Goal: Task Accomplishment & Management: Complete application form

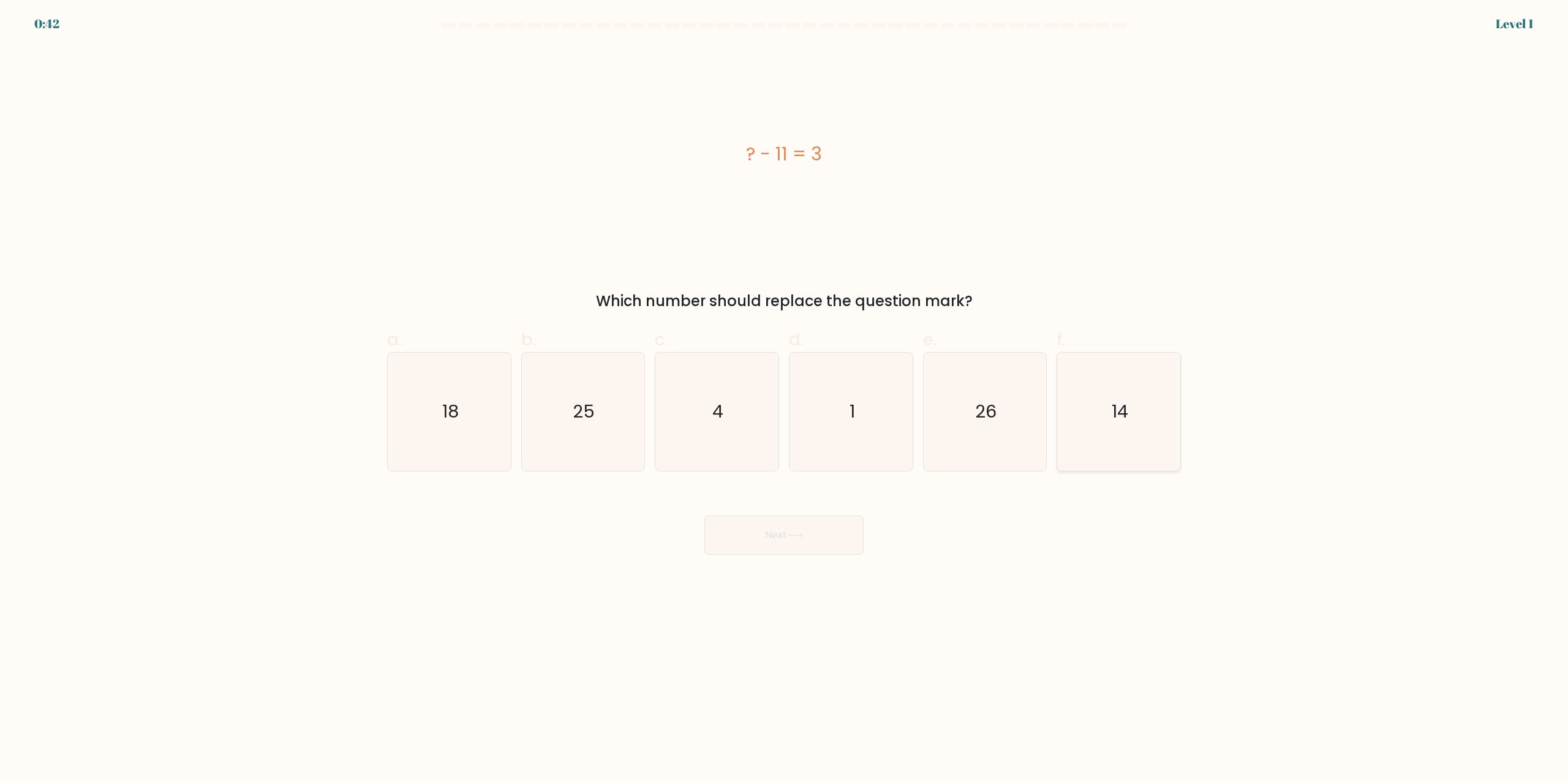
click at [1114, 415] on text "14" at bounding box center [1120, 412] width 17 height 25
click at [785, 400] on input "f. 14" at bounding box center [784, 396] width 1 height 8
radio input "true"
click at [858, 525] on button "Next" at bounding box center [784, 535] width 159 height 39
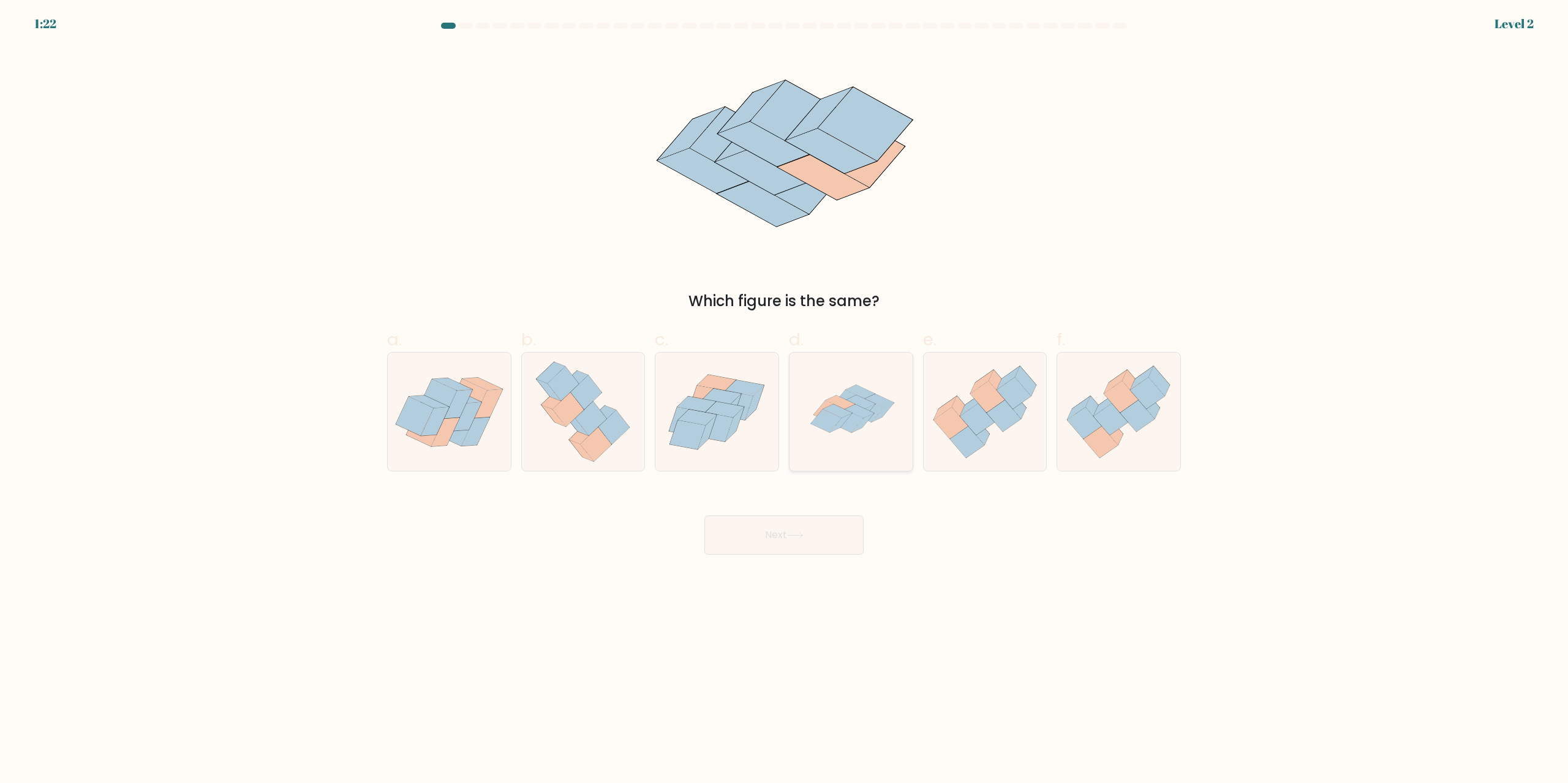
click at [859, 391] on icon at bounding box center [861, 392] width 29 height 13
click at [785, 392] on input "d." at bounding box center [784, 396] width 1 height 8
radio input "true"
click at [797, 543] on button "Next" at bounding box center [784, 535] width 159 height 39
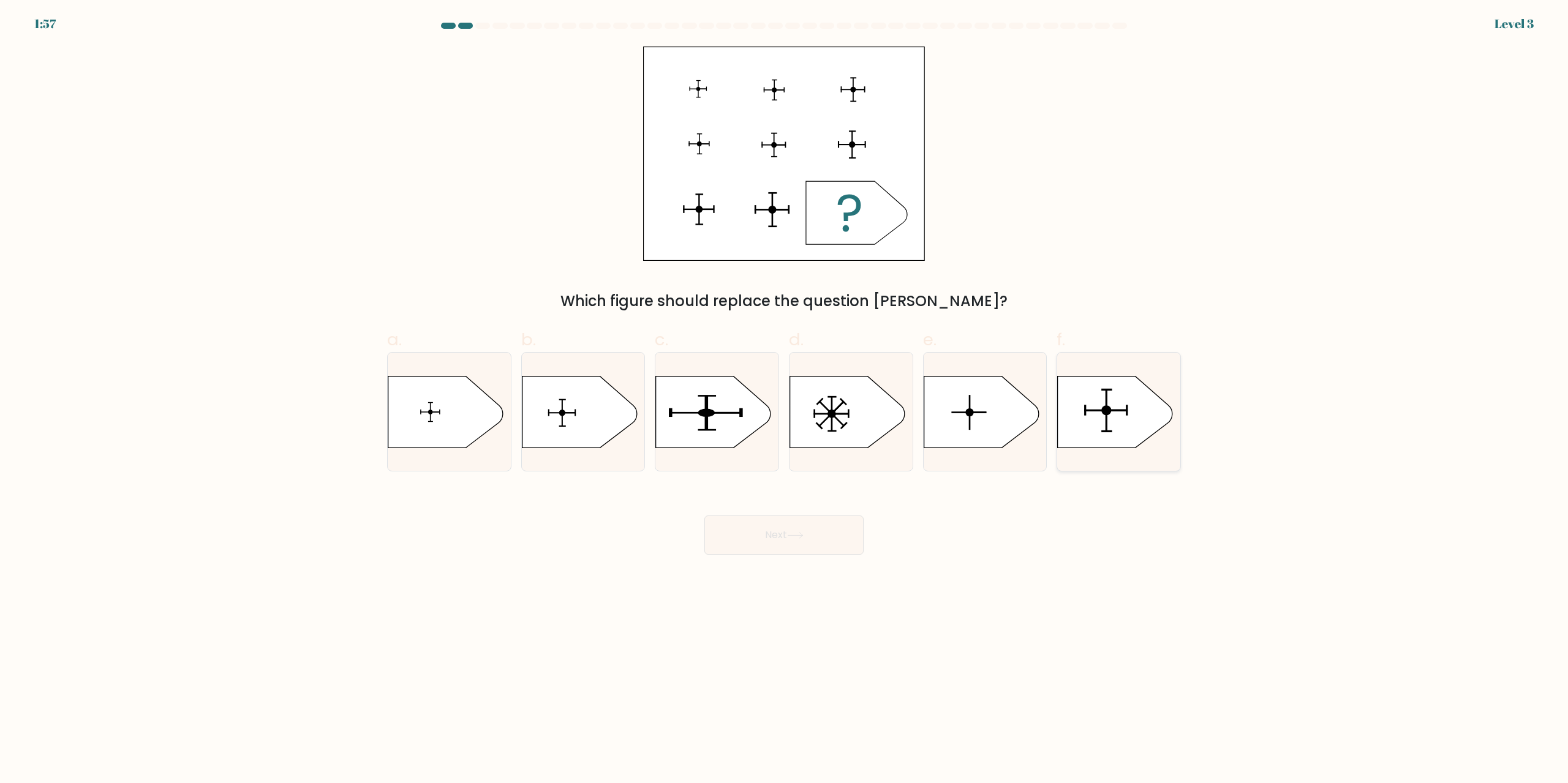
click at [1130, 400] on icon at bounding box center [1115, 412] width 115 height 72
click at [785, 400] on input "f." at bounding box center [784, 396] width 1 height 8
radio input "true"
click at [846, 536] on button "Next" at bounding box center [784, 535] width 159 height 39
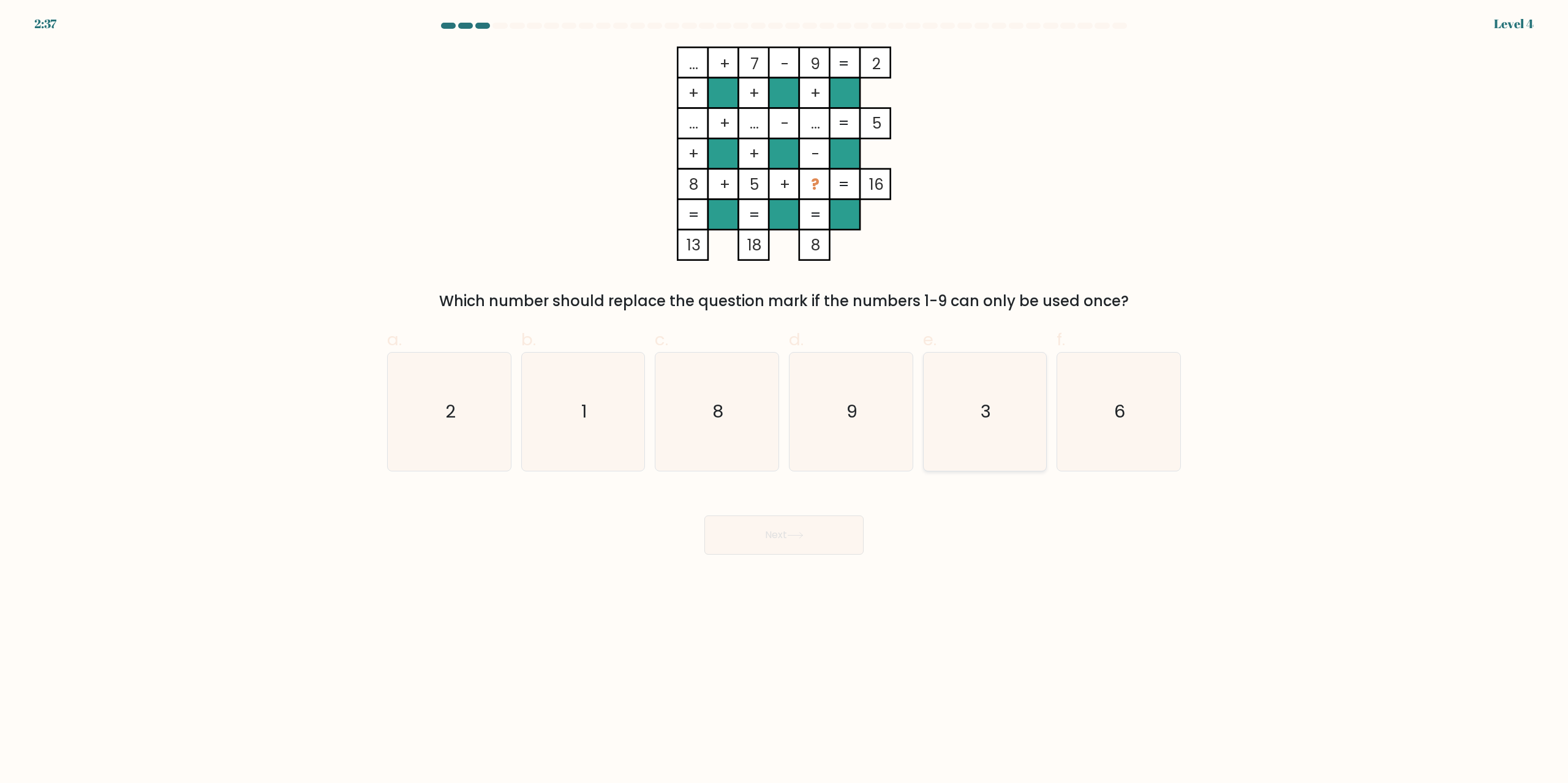
click at [990, 377] on icon "3" at bounding box center [985, 412] width 119 height 118
click at [785, 392] on input "e. 3" at bounding box center [784, 396] width 1 height 8
radio input "true"
drag, startPoint x: 841, startPoint y: 542, endPoint x: 892, endPoint y: 444, distance: 110.5
click at [840, 542] on button "Next" at bounding box center [784, 535] width 159 height 39
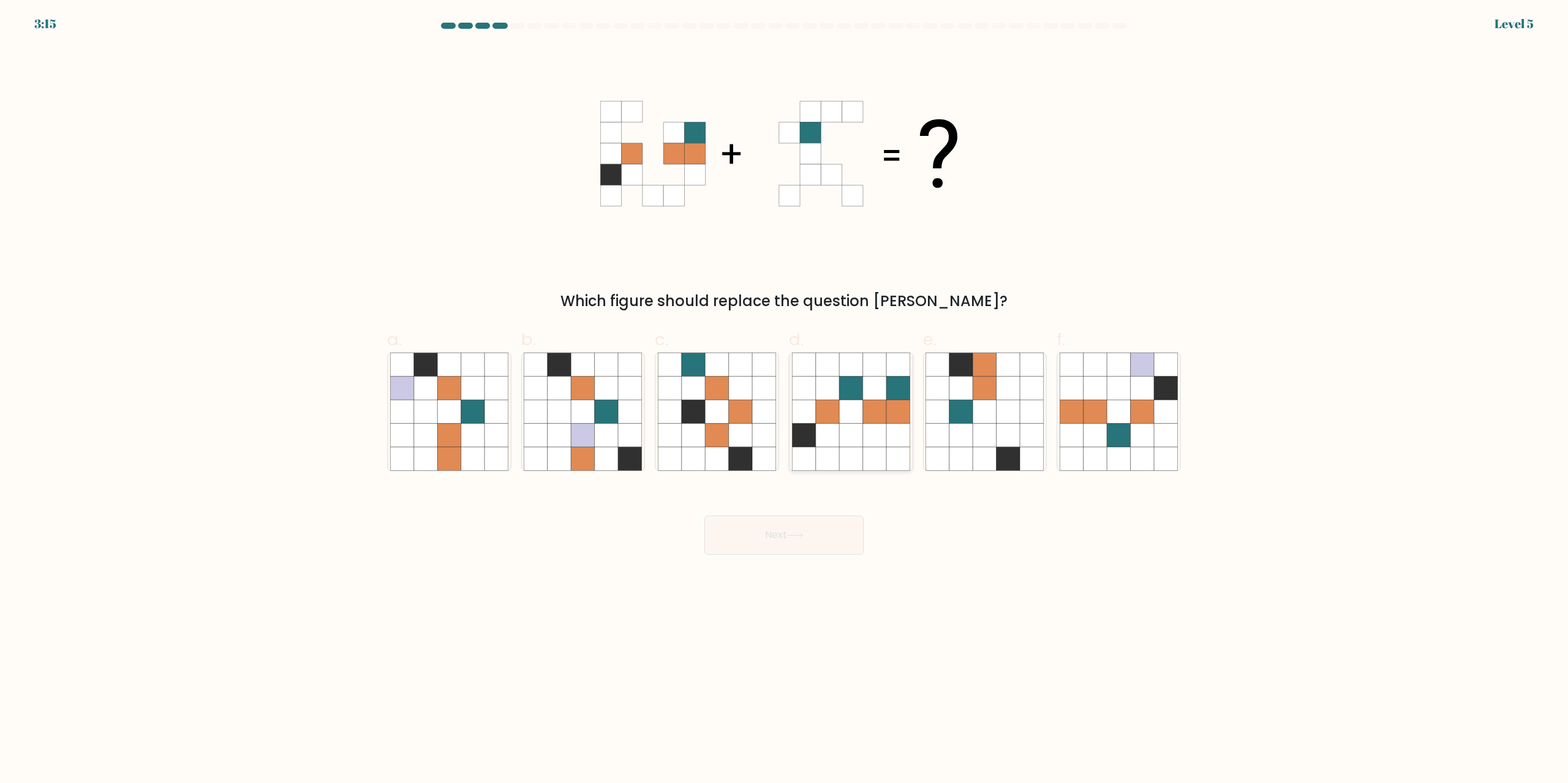
click at [888, 422] on icon at bounding box center [898, 412] width 23 height 23
click at [785, 400] on input "d." at bounding box center [784, 396] width 1 height 8
radio input "true"
click at [812, 529] on button "Next" at bounding box center [784, 535] width 159 height 39
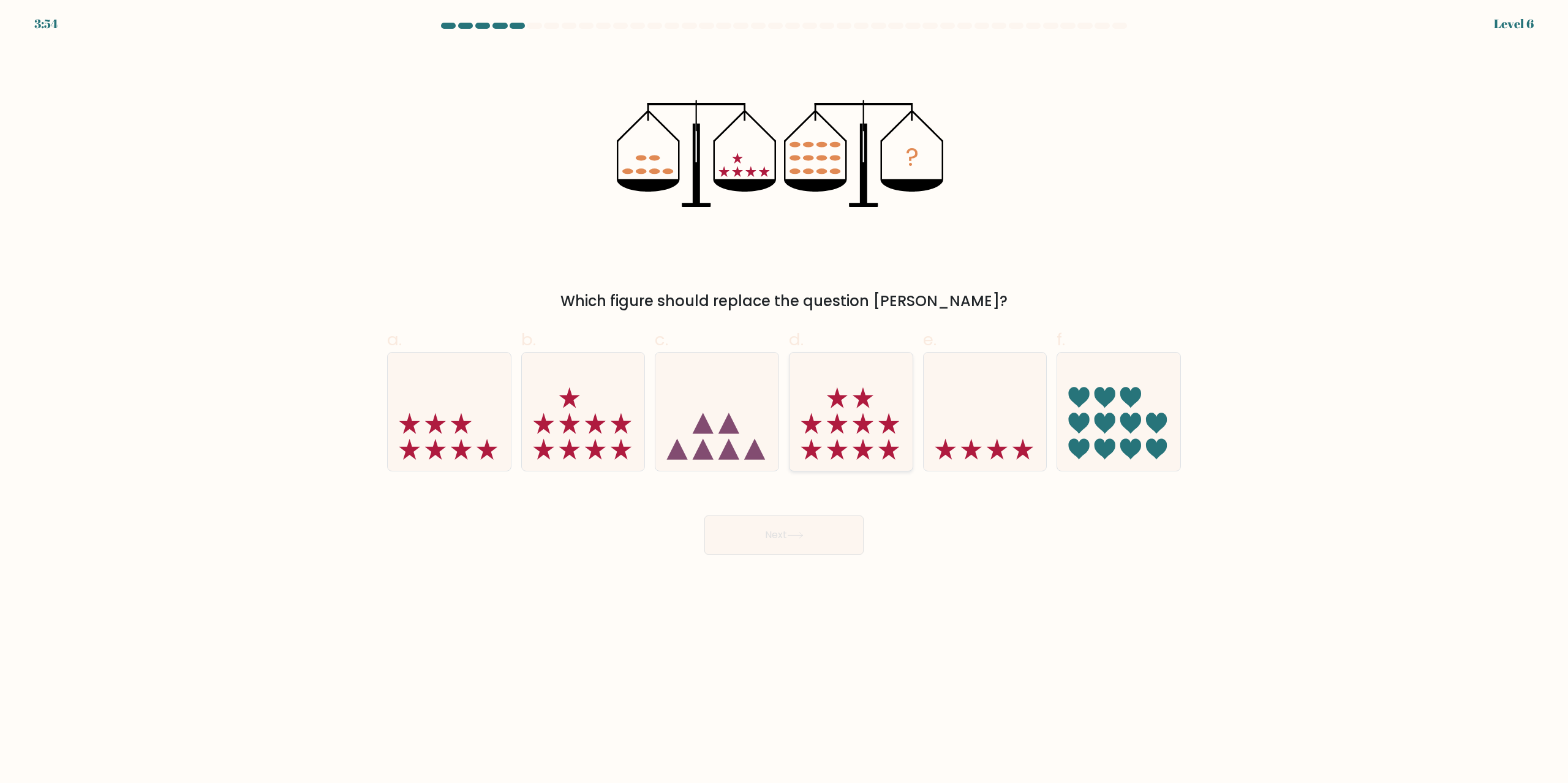
click at [888, 402] on icon at bounding box center [851, 412] width 123 height 102
click at [785, 400] on input "d." at bounding box center [784, 396] width 1 height 8
radio input "true"
click at [826, 525] on button "Next" at bounding box center [784, 535] width 159 height 39
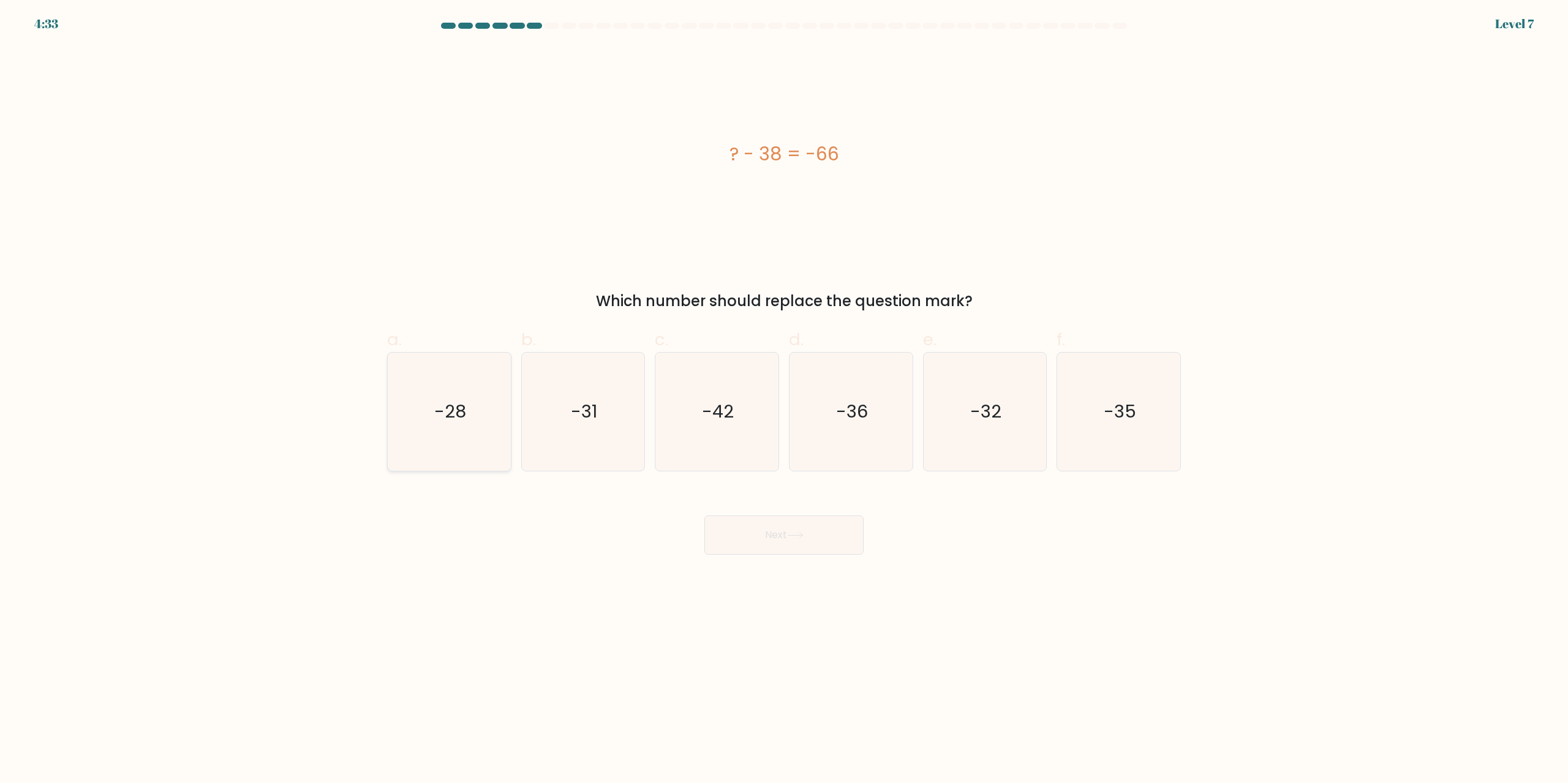
click at [454, 378] on icon "-28" at bounding box center [449, 412] width 119 height 118
click at [784, 392] on input "a. -28" at bounding box center [784, 396] width 1 height 8
radio input "true"
drag, startPoint x: 781, startPoint y: 539, endPoint x: 775, endPoint y: 537, distance: 6.3
click at [777, 538] on button "Next" at bounding box center [784, 535] width 159 height 39
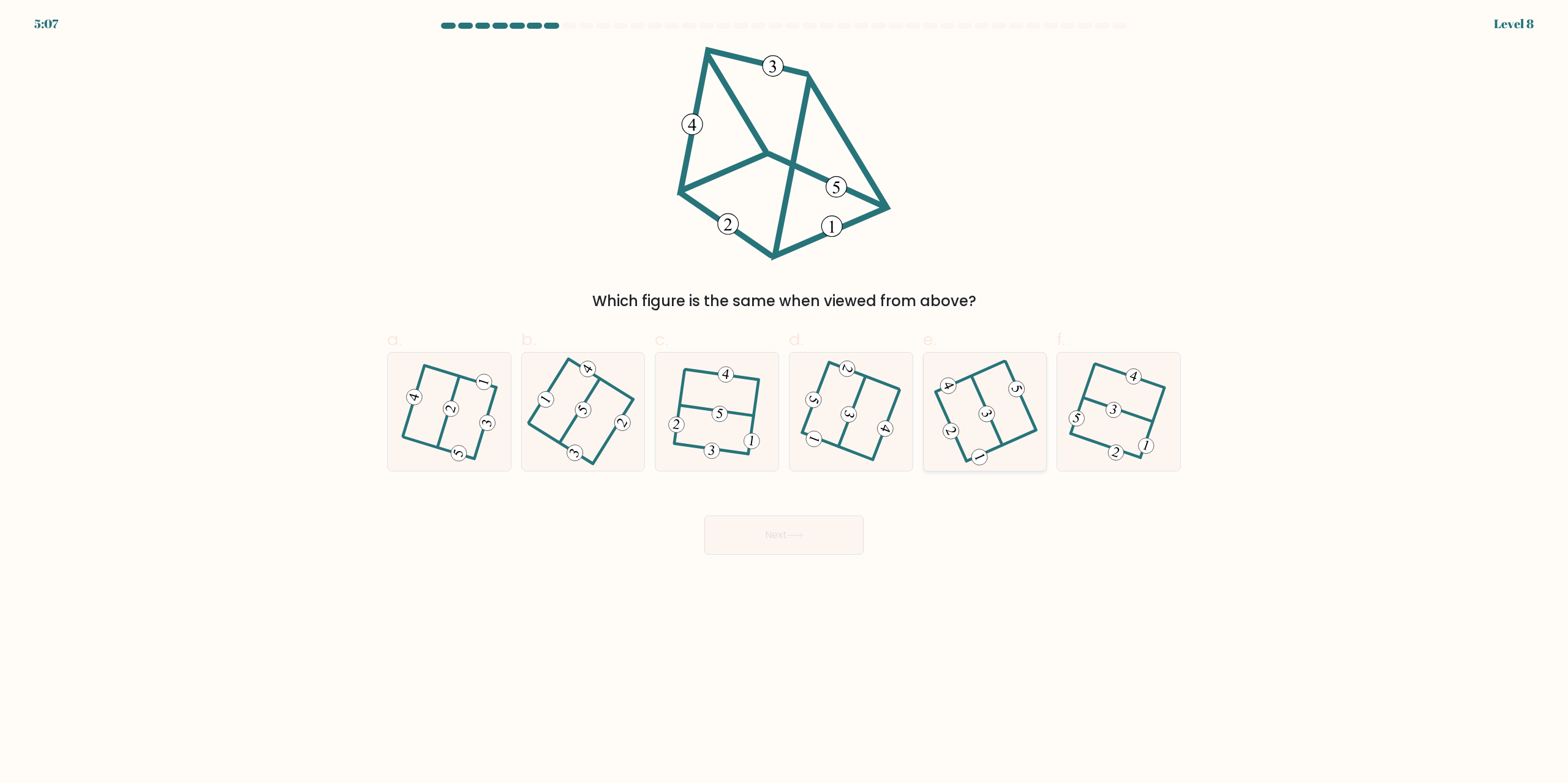
click at [990, 379] on icon at bounding box center [986, 412] width 95 height 94
click at [785, 392] on input "e." at bounding box center [784, 396] width 1 height 8
radio input "true"
click at [840, 525] on button "Next" at bounding box center [784, 535] width 159 height 39
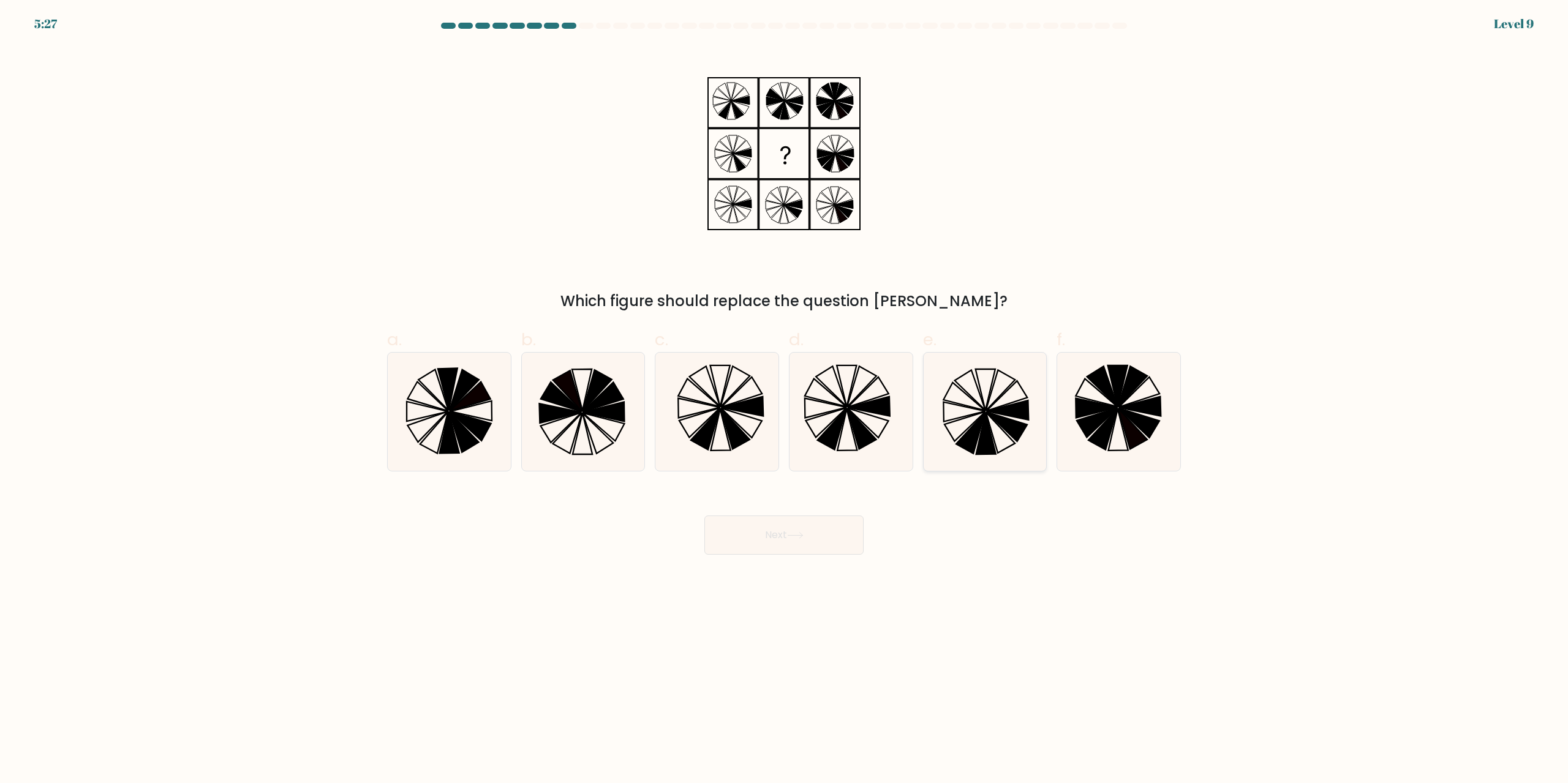
click at [984, 390] on icon at bounding box center [985, 412] width 119 height 118
click at [785, 392] on input "e." at bounding box center [784, 396] width 1 height 8
radio input "true"
click at [780, 531] on button "Next" at bounding box center [784, 535] width 159 height 39
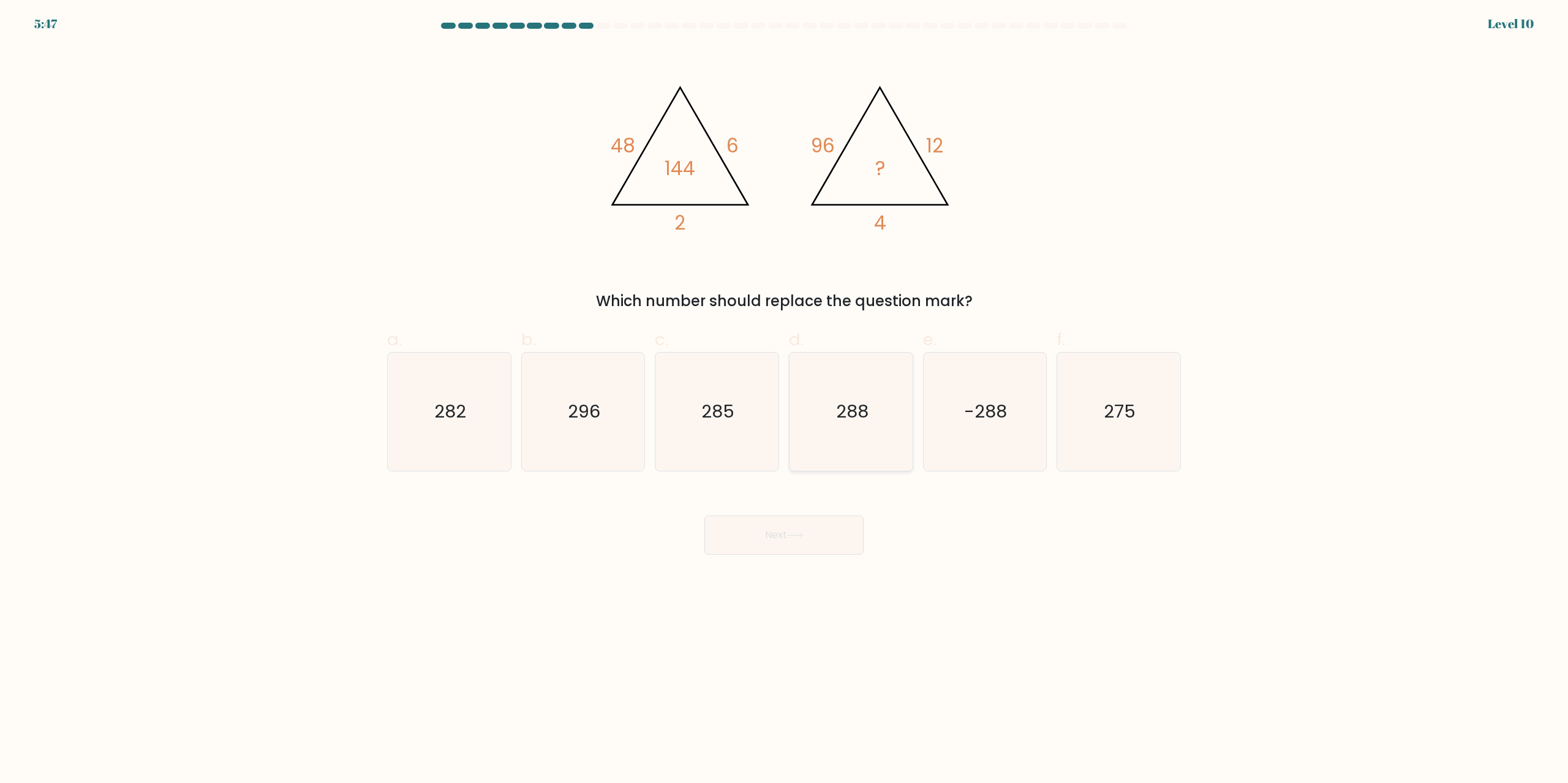
click at [885, 384] on icon "288" at bounding box center [851, 412] width 119 height 118
click at [785, 392] on input "d. 288" at bounding box center [784, 396] width 1 height 8
radio input "true"
click at [803, 525] on button "Next" at bounding box center [784, 535] width 159 height 39
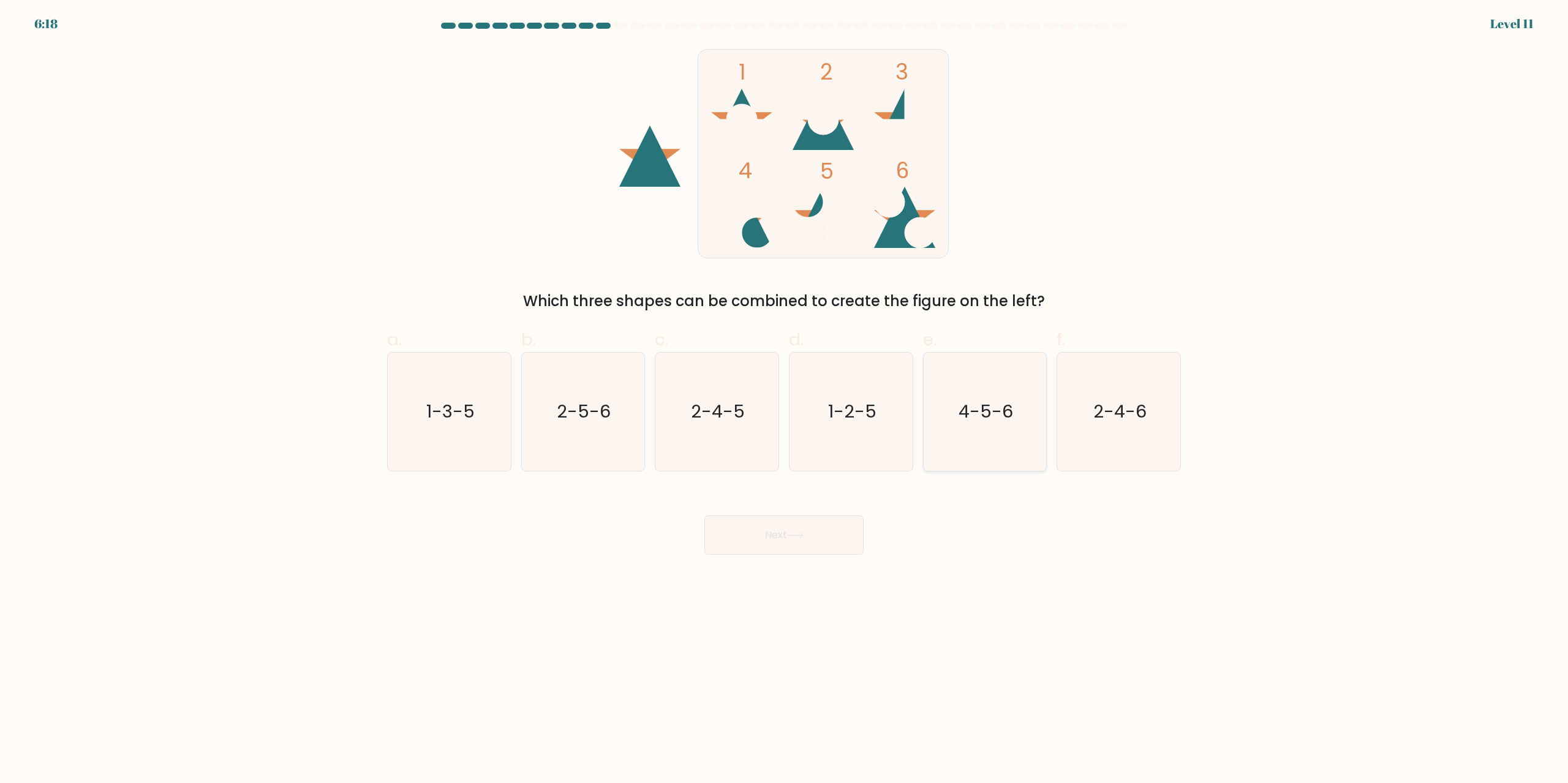
click at [1020, 399] on icon "4-5-6" at bounding box center [985, 412] width 119 height 118
click at [785, 399] on input "e. 4-5-6" at bounding box center [784, 396] width 1 height 8
radio input "true"
drag, startPoint x: 835, startPoint y: 527, endPoint x: 933, endPoint y: 377, distance: 179.2
click at [835, 527] on button "Next" at bounding box center [784, 535] width 159 height 39
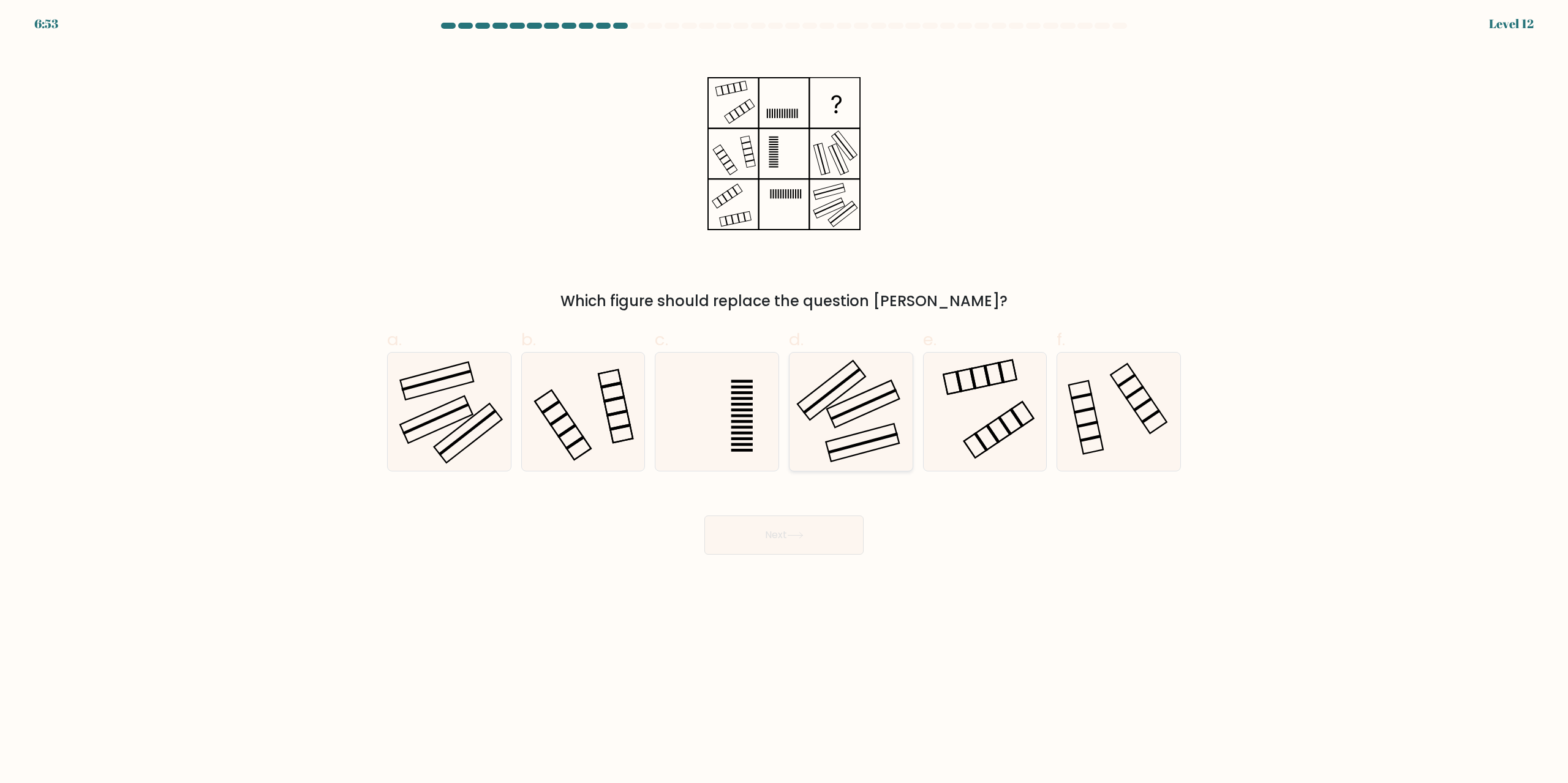
click at [876, 373] on icon at bounding box center [851, 412] width 119 height 118
click at [785, 392] on input "d." at bounding box center [784, 396] width 1 height 8
radio input "true"
click at [838, 517] on button "Next" at bounding box center [784, 535] width 159 height 39
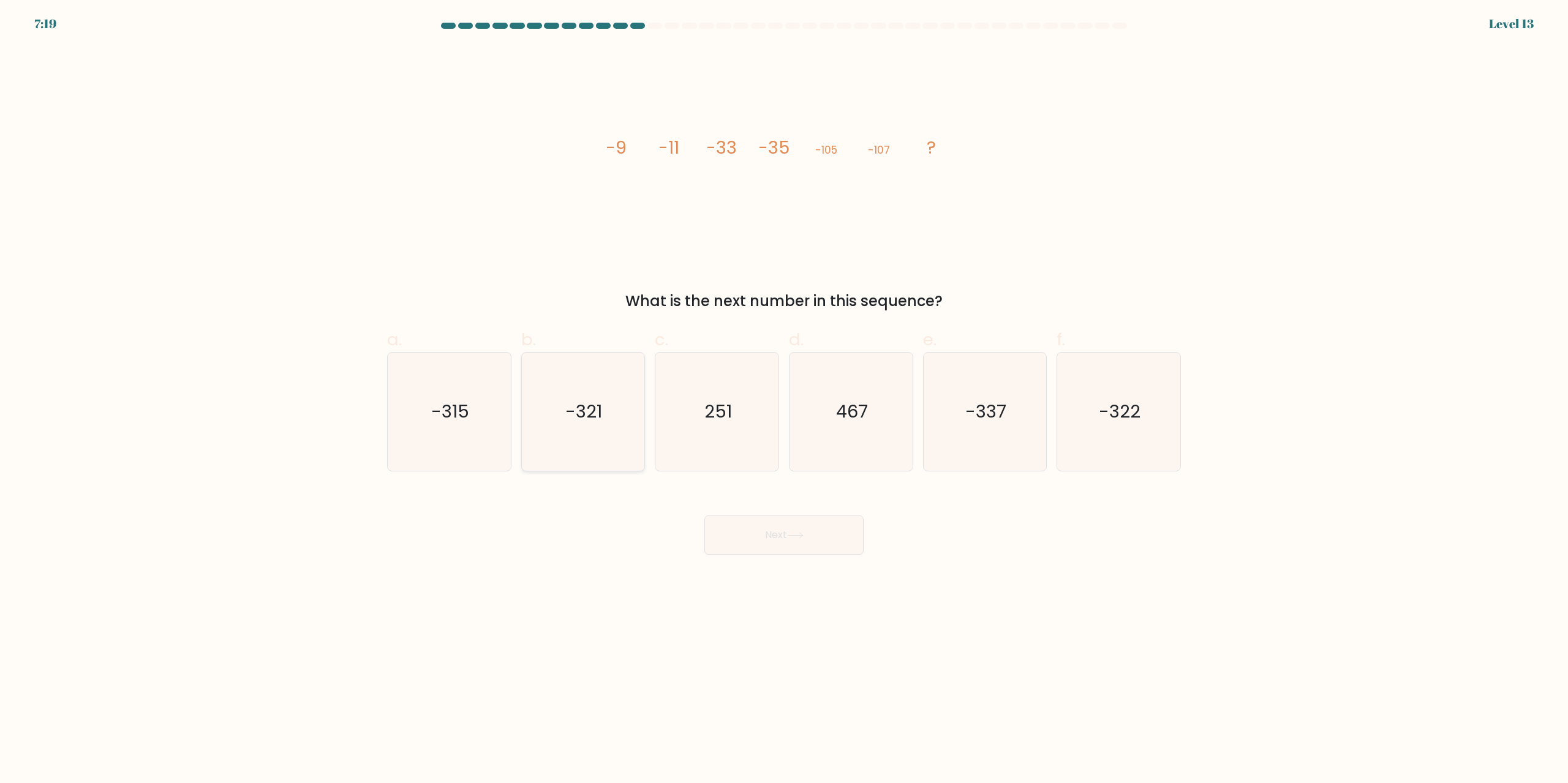
click at [558, 431] on icon "-321" at bounding box center [582, 412] width 119 height 118
click at [784, 400] on input "b. -321" at bounding box center [784, 396] width 1 height 8
radio input "true"
drag, startPoint x: 775, startPoint y: 523, endPoint x: 787, endPoint y: 490, distance: 35.1
click at [775, 523] on button "Next" at bounding box center [784, 535] width 159 height 39
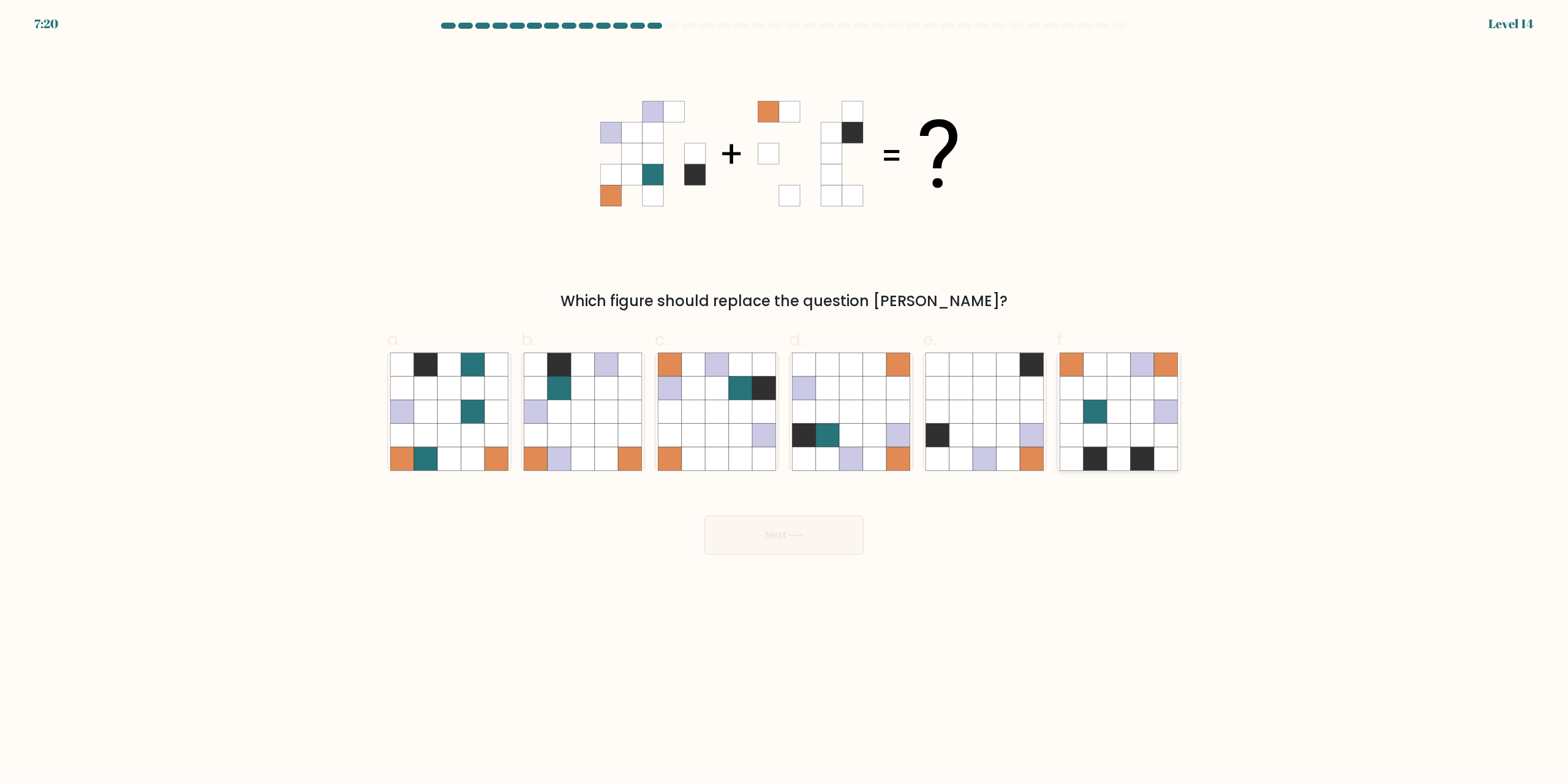
click at [1109, 383] on icon at bounding box center [1118, 388] width 23 height 23
click at [785, 392] on input "f." at bounding box center [784, 396] width 1 height 8
radio input "true"
drag, startPoint x: 761, startPoint y: 534, endPoint x: 767, endPoint y: 528, distance: 8.5
click at [762, 534] on button "Next" at bounding box center [784, 535] width 159 height 39
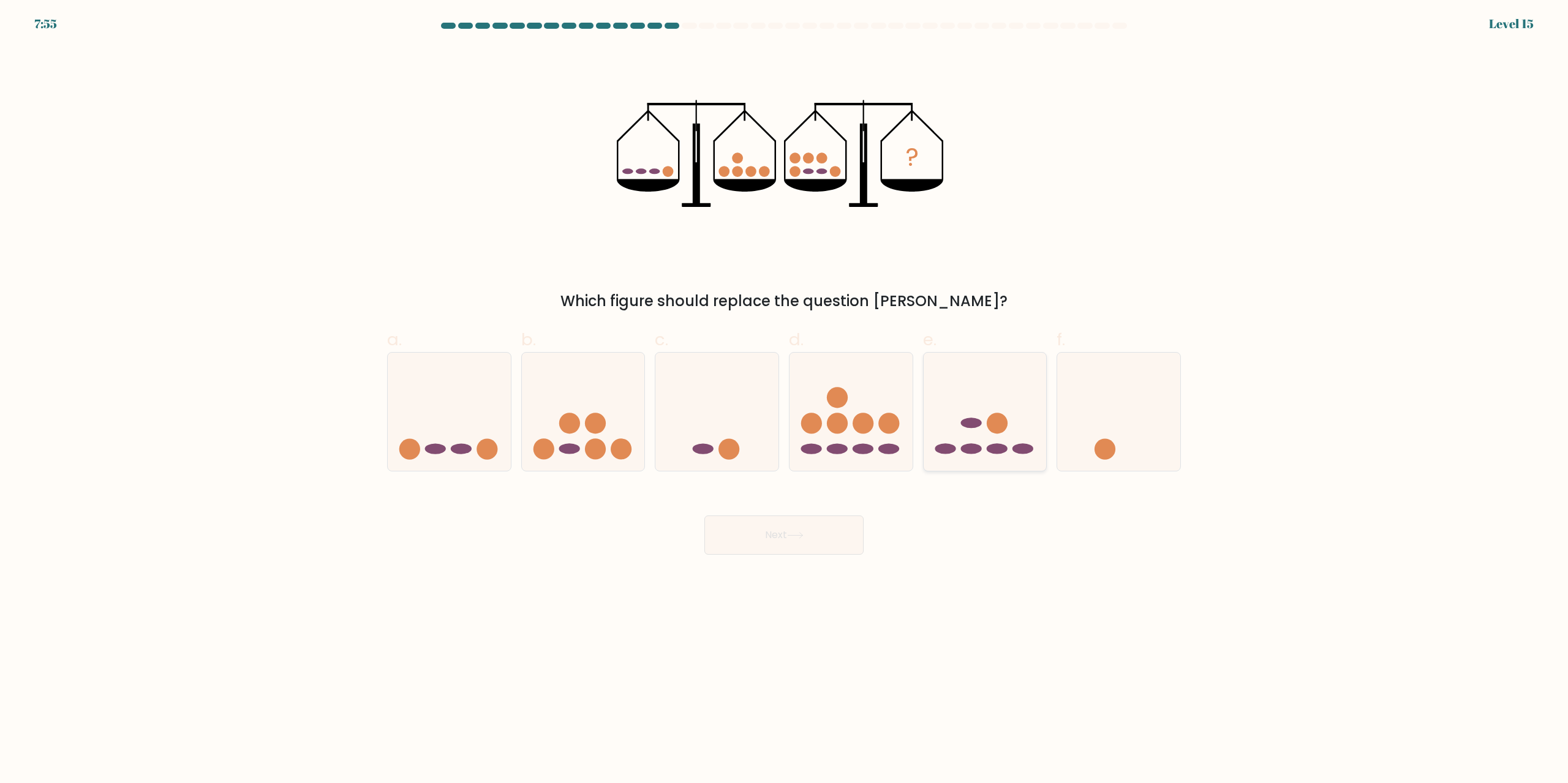
click at [1021, 389] on icon at bounding box center [986, 412] width 123 height 102
click at [785, 392] on input "e." at bounding box center [784, 396] width 1 height 8
radio input "true"
click at [806, 525] on button "Next" at bounding box center [784, 535] width 159 height 39
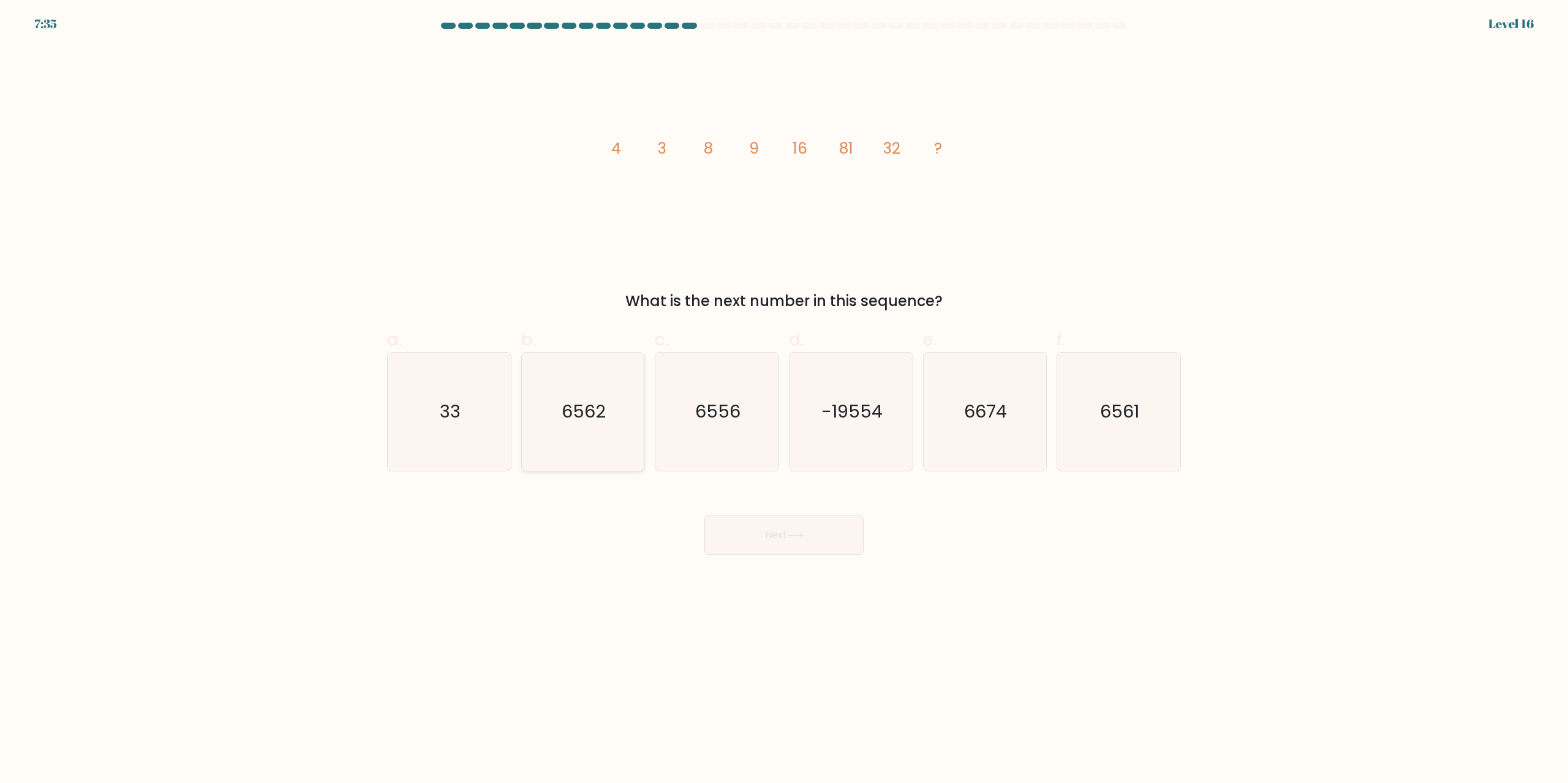
click at [572, 389] on icon "6562" at bounding box center [582, 412] width 119 height 118
click at [784, 392] on input "b. 6562" at bounding box center [784, 396] width 1 height 8
radio input "true"
click at [846, 531] on button "Next" at bounding box center [784, 535] width 159 height 39
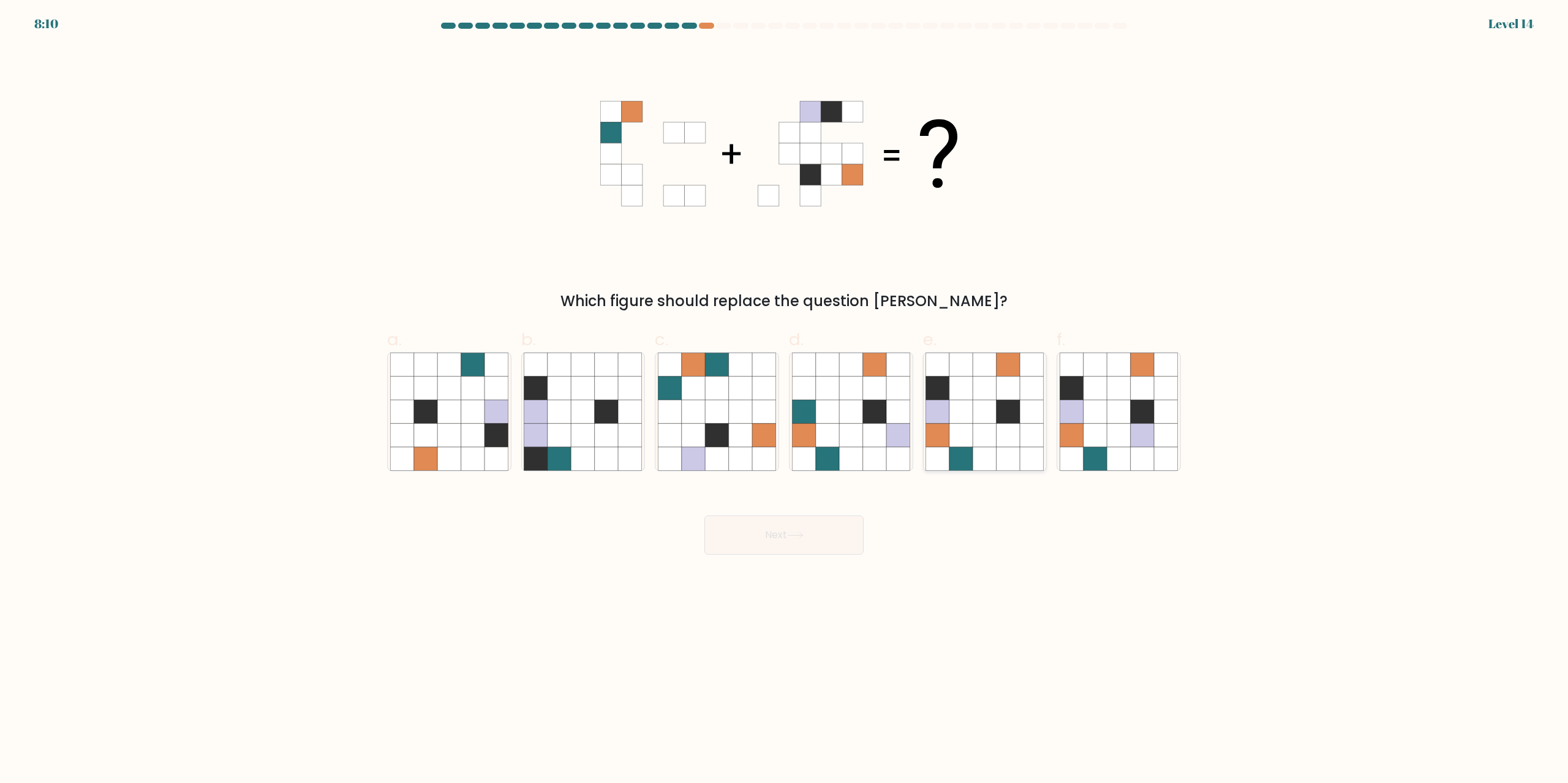
click at [1004, 413] on icon at bounding box center [1008, 412] width 23 height 23
click at [785, 400] on input "e." at bounding box center [784, 396] width 1 height 8
radio input "true"
click at [793, 549] on button "Next" at bounding box center [784, 535] width 159 height 39
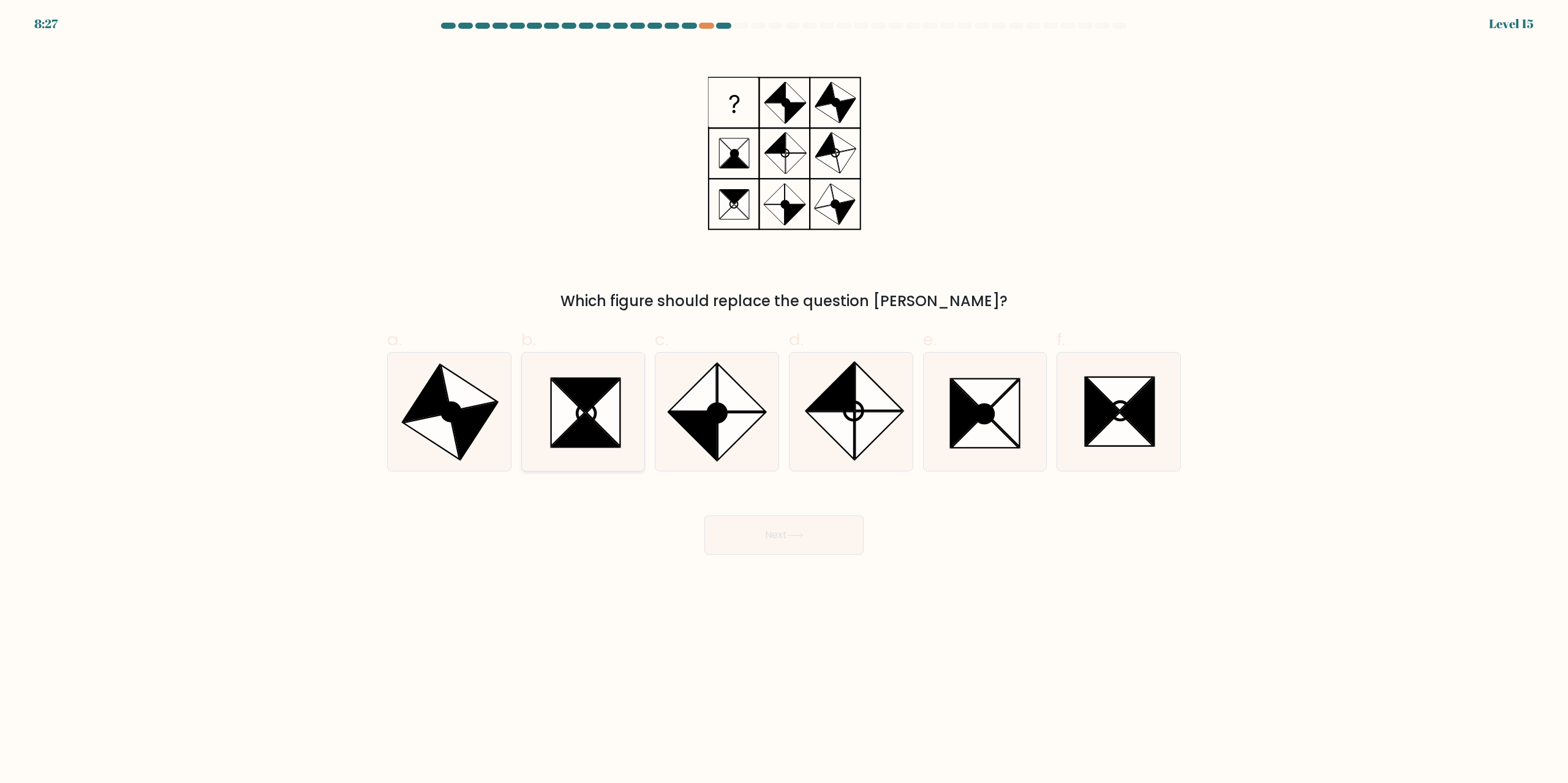
click at [601, 406] on icon at bounding box center [604, 413] width 33 height 68
click at [784, 400] on input "b." at bounding box center [784, 396] width 1 height 8
radio input "true"
click at [789, 536] on button "Next" at bounding box center [784, 535] width 159 height 39
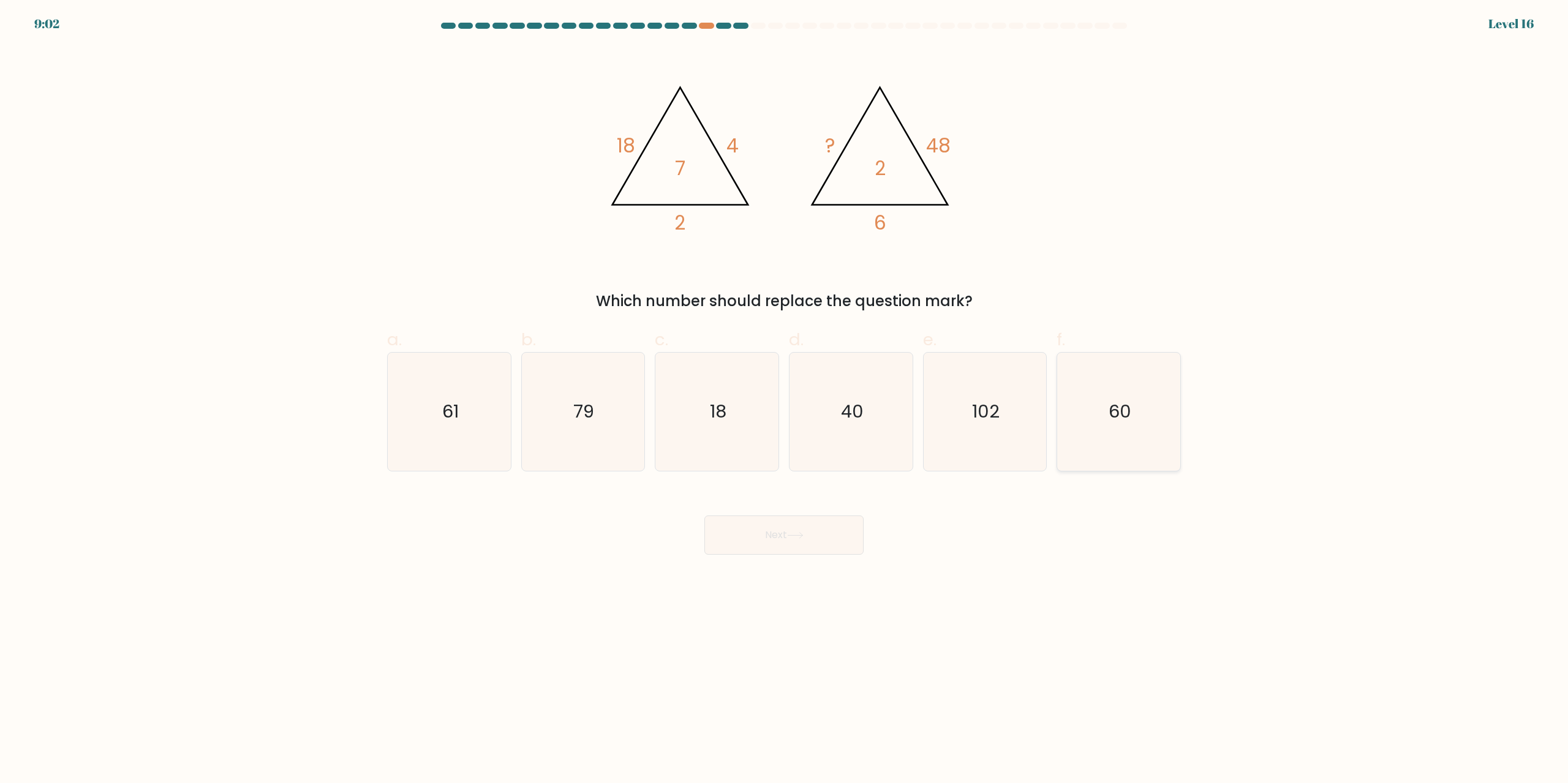
click at [1141, 408] on icon "60" at bounding box center [1119, 412] width 119 height 118
click at [785, 400] on input "f. 60" at bounding box center [784, 396] width 1 height 8
radio input "true"
click at [820, 523] on button "Next" at bounding box center [784, 535] width 159 height 39
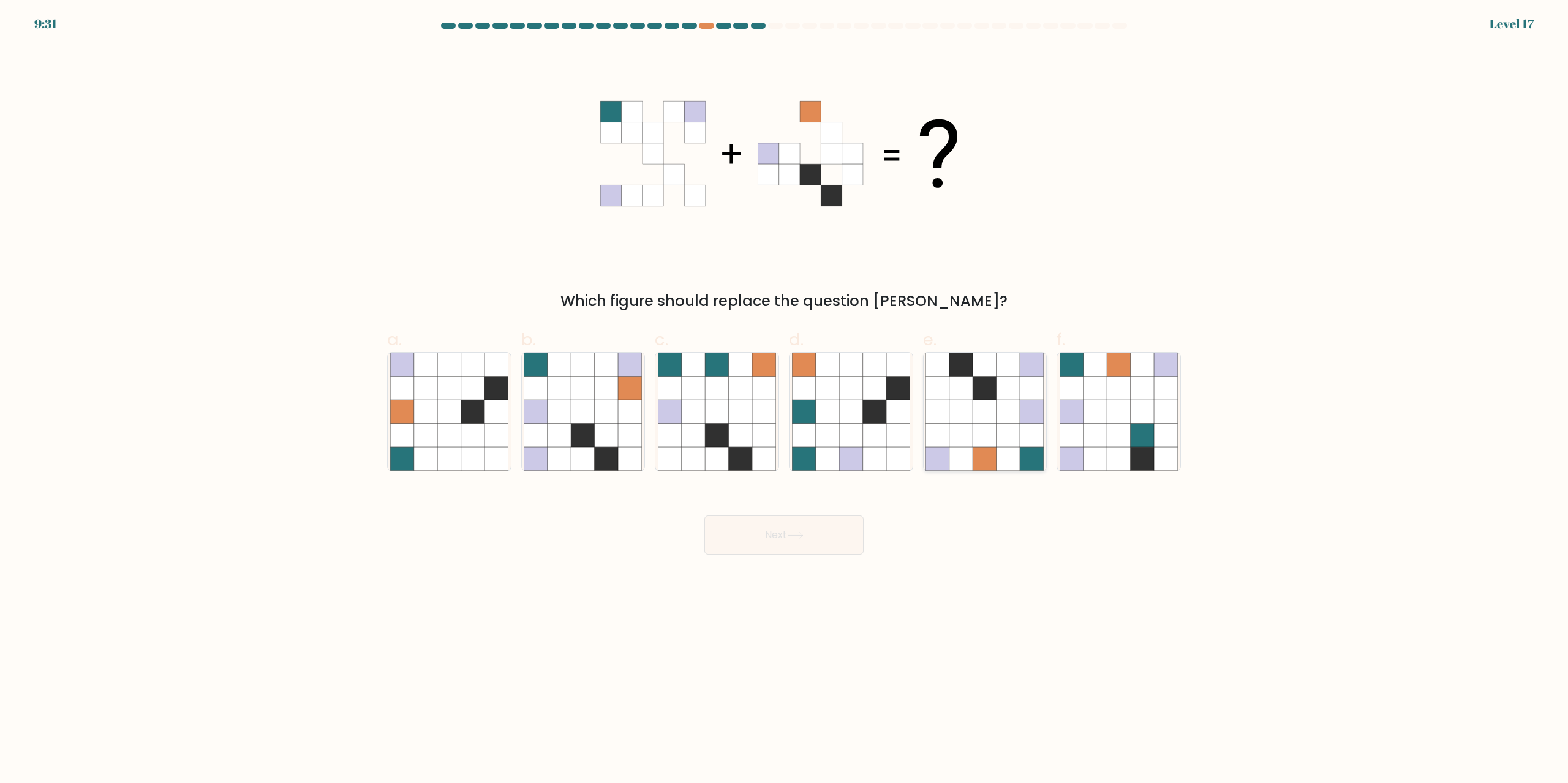
click at [985, 412] on icon at bounding box center [985, 412] width 23 height 23
click at [785, 400] on input "e." at bounding box center [784, 396] width 1 height 8
radio input "true"
click at [832, 527] on button "Next" at bounding box center [784, 535] width 159 height 39
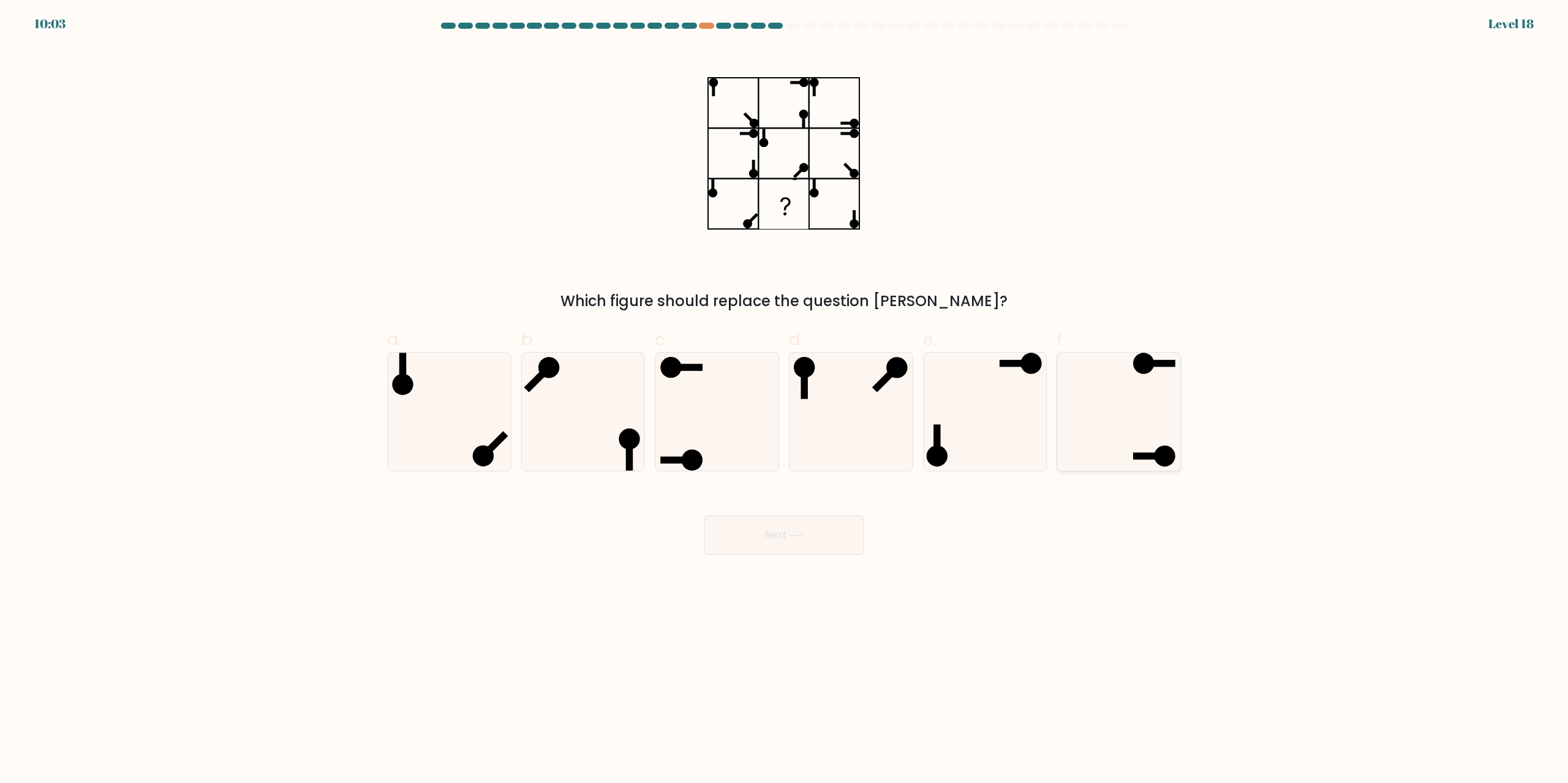
click at [1121, 411] on icon at bounding box center [1119, 412] width 119 height 118
click at [785, 400] on input "f." at bounding box center [784, 396] width 1 height 8
radio input "true"
click at [834, 543] on button "Next" at bounding box center [784, 535] width 159 height 39
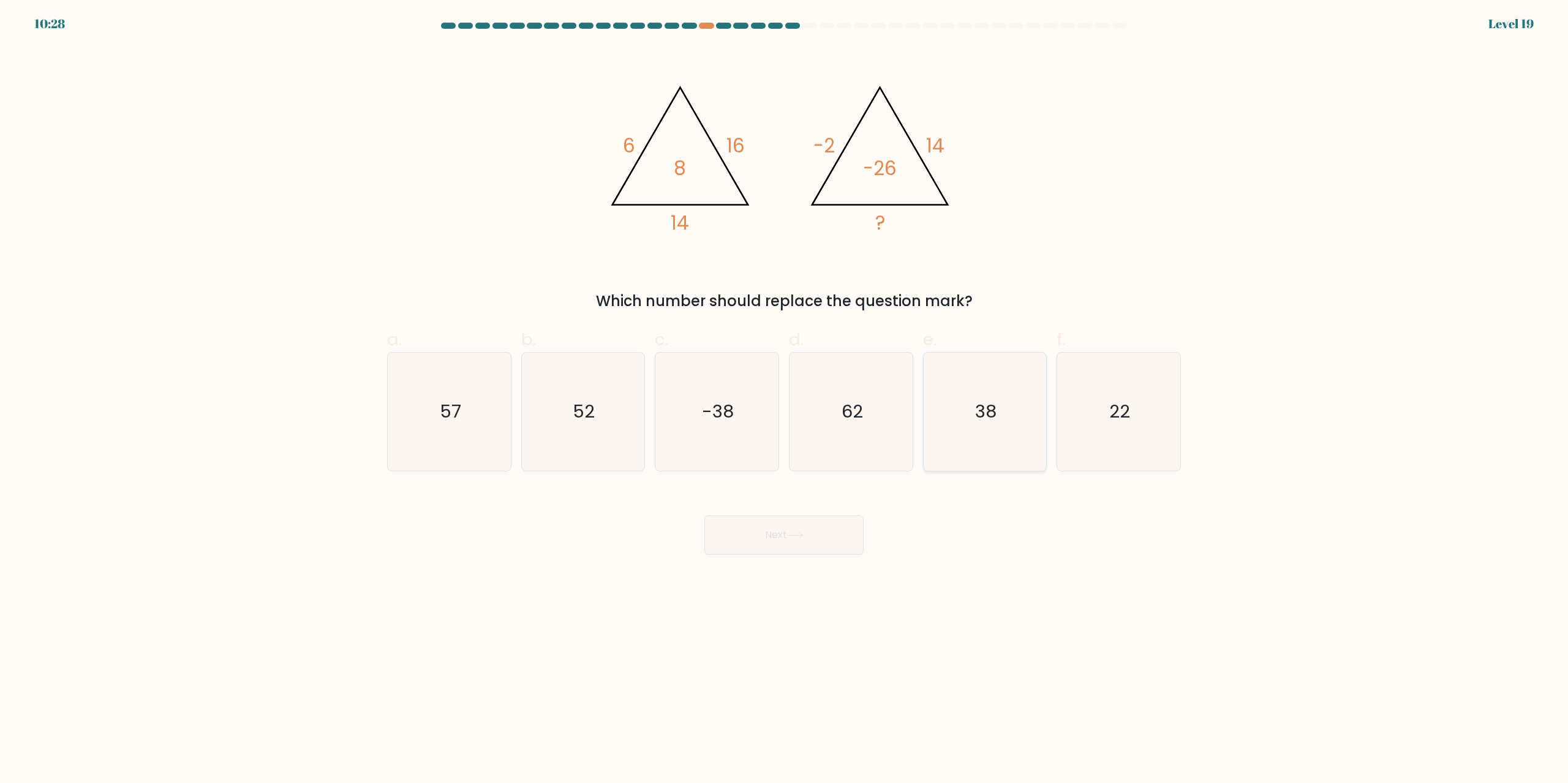
click at [969, 381] on icon "38" at bounding box center [985, 412] width 119 height 118
click at [785, 392] on input "e. 38" at bounding box center [784, 396] width 1 height 8
radio input "true"
click at [791, 543] on button "Next" at bounding box center [784, 535] width 159 height 39
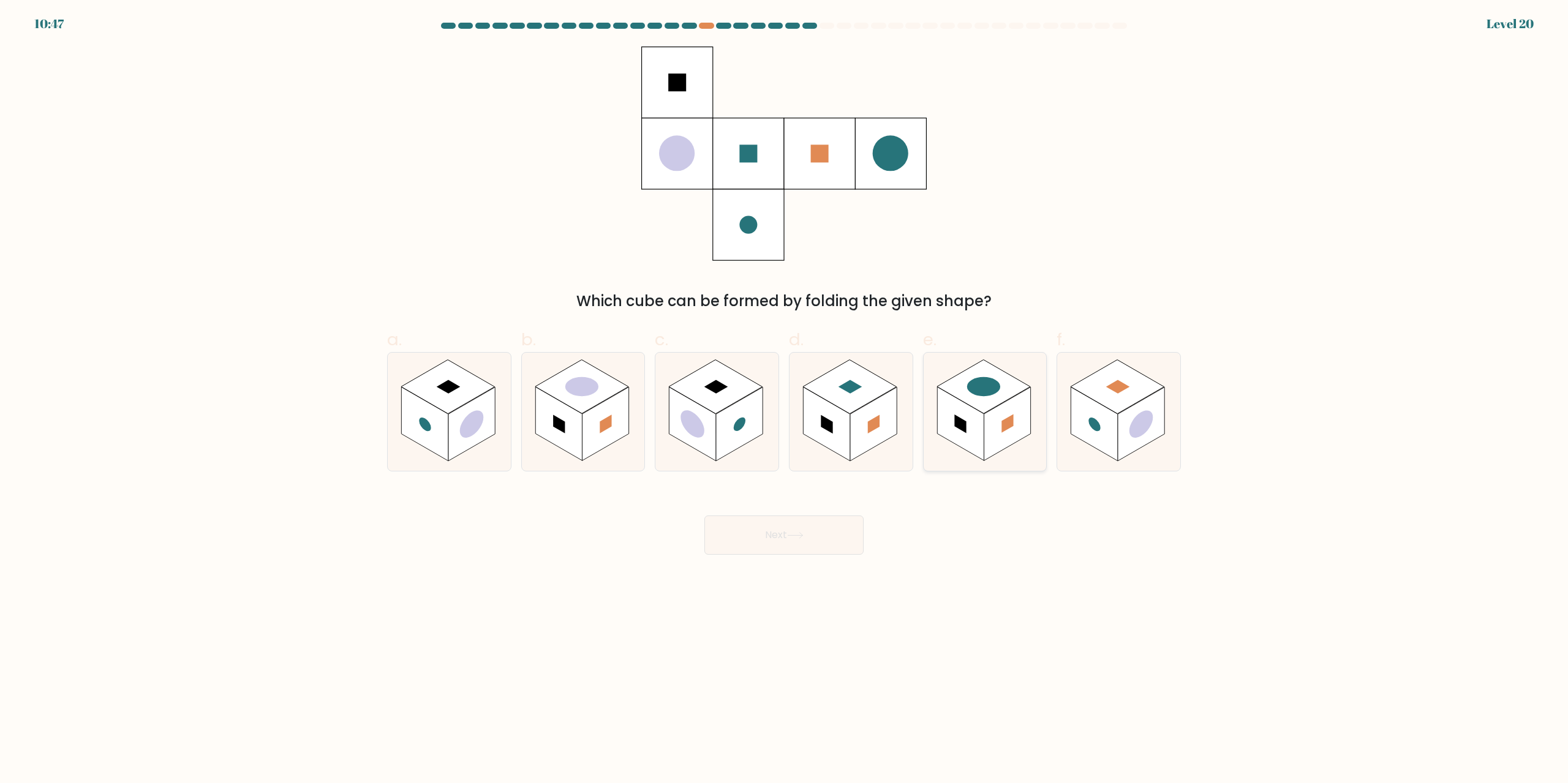
click at [988, 407] on rect at bounding box center [984, 387] width 94 height 54
click at [785, 400] on input "e." at bounding box center [784, 396] width 1 height 8
radio input "true"
click at [844, 519] on button "Next" at bounding box center [784, 535] width 159 height 39
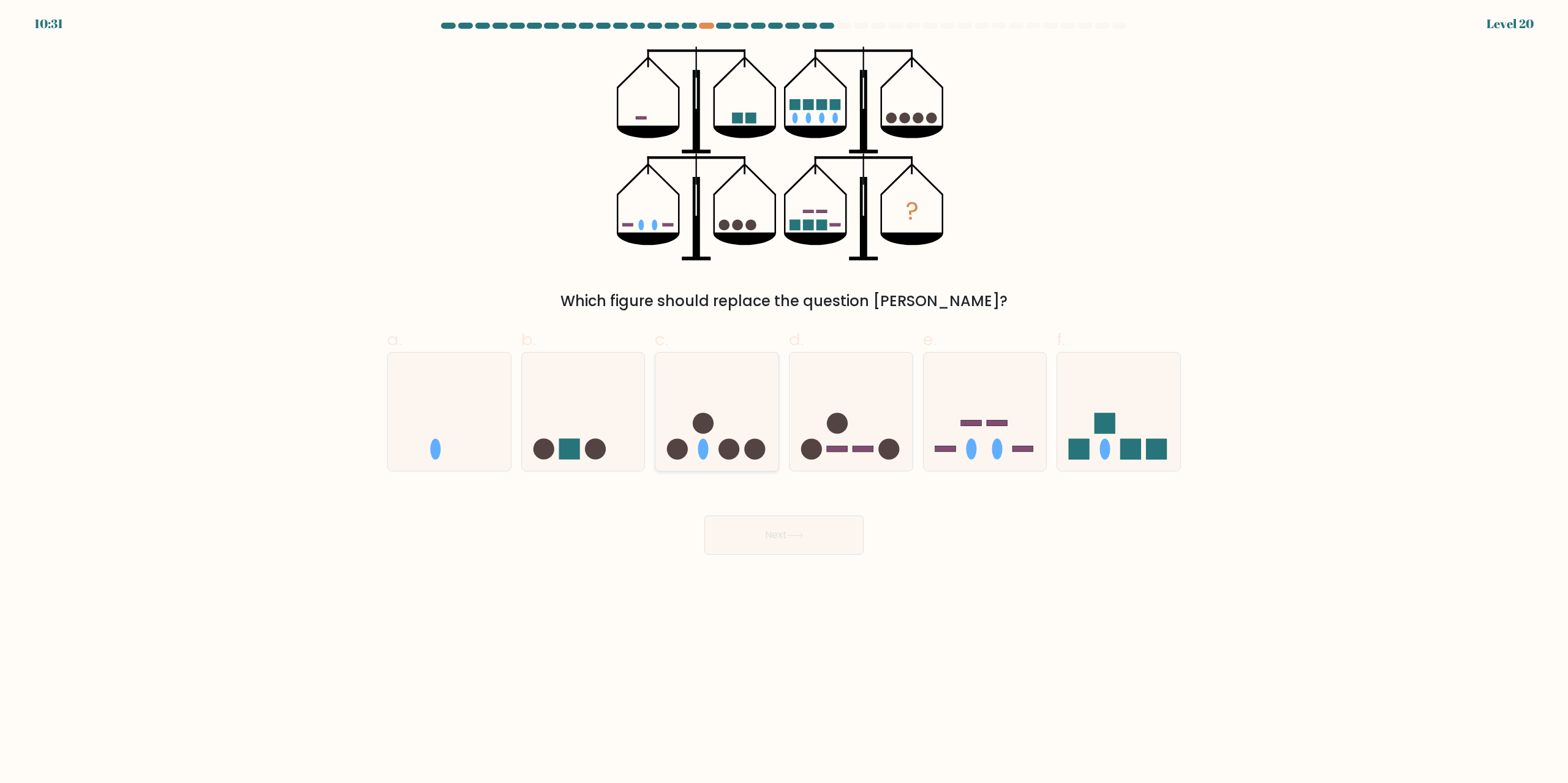
click at [740, 406] on icon at bounding box center [717, 412] width 123 height 102
click at [784, 400] on input "c." at bounding box center [784, 396] width 1 height 8
radio input "true"
click at [796, 531] on button "Next" at bounding box center [784, 535] width 159 height 39
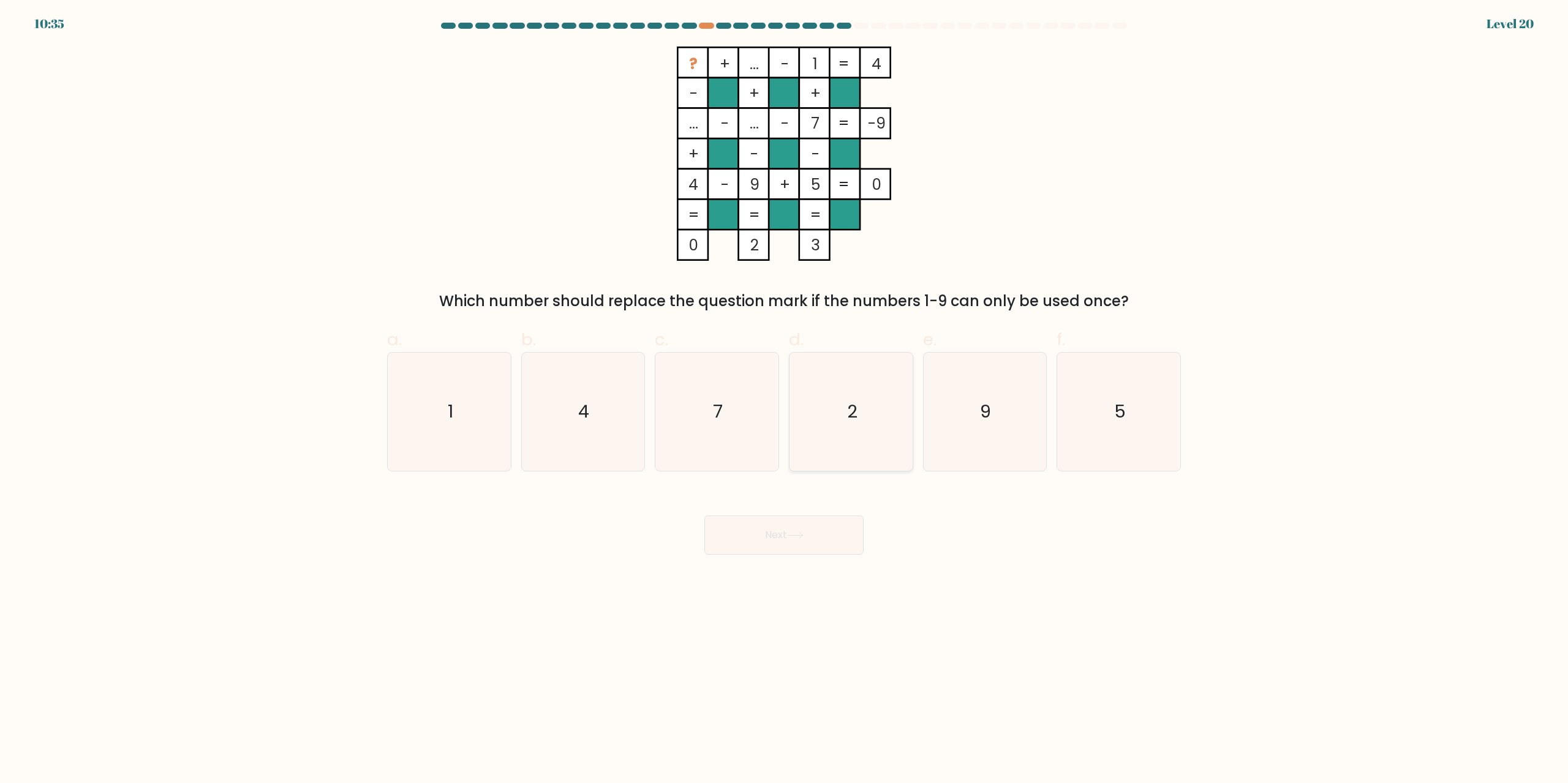
click at [838, 407] on icon "2" at bounding box center [851, 412] width 119 height 118
click at [785, 400] on input "d. 2" at bounding box center [784, 396] width 1 height 8
radio input "true"
click at [822, 516] on button "Next" at bounding box center [784, 535] width 159 height 39
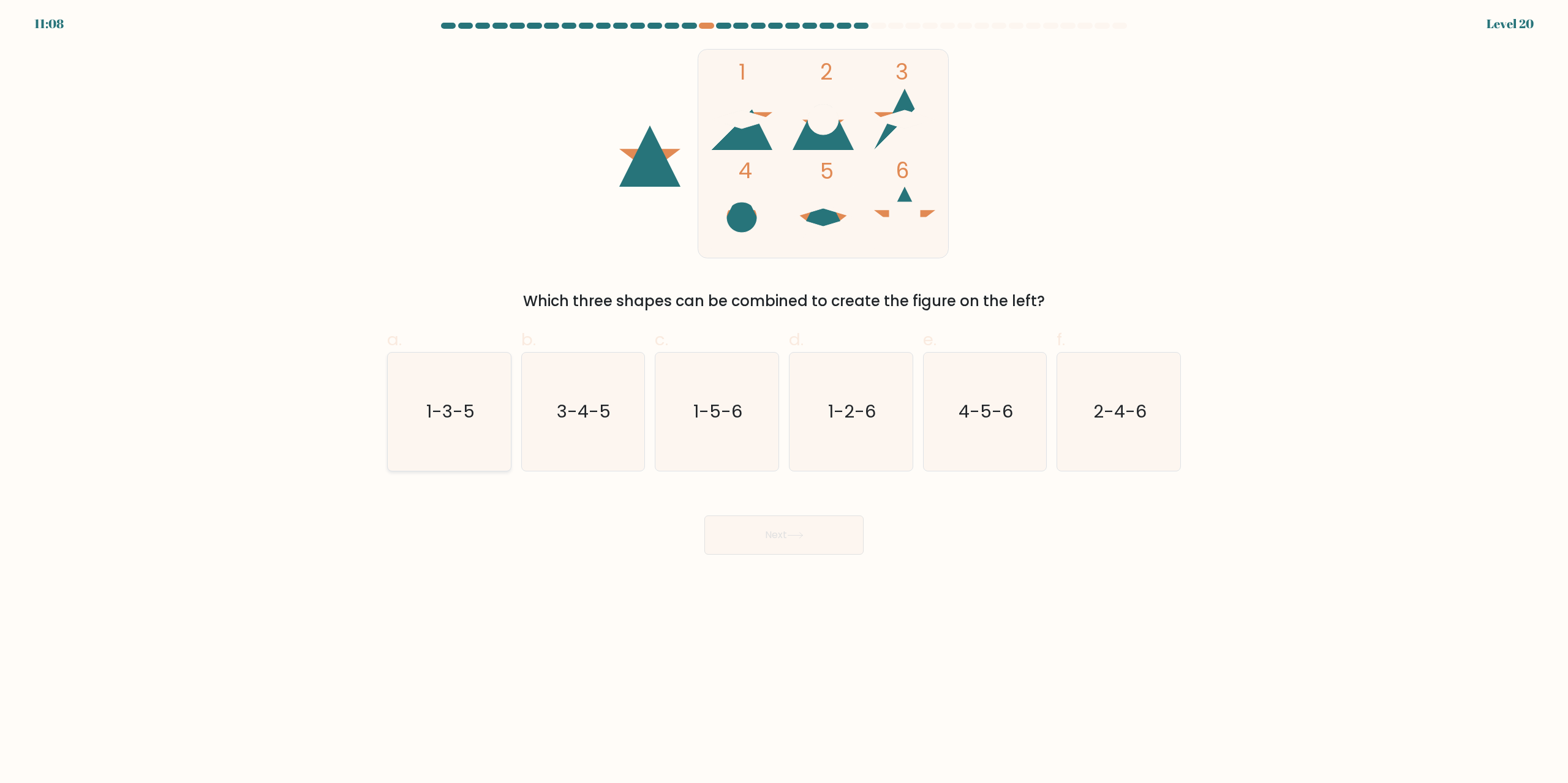
click at [467, 373] on icon "1-3-5" at bounding box center [449, 412] width 119 height 118
click at [784, 392] on input "a. 1-3-5" at bounding box center [784, 396] width 1 height 8
radio input "true"
click at [775, 549] on button "Next" at bounding box center [784, 535] width 159 height 39
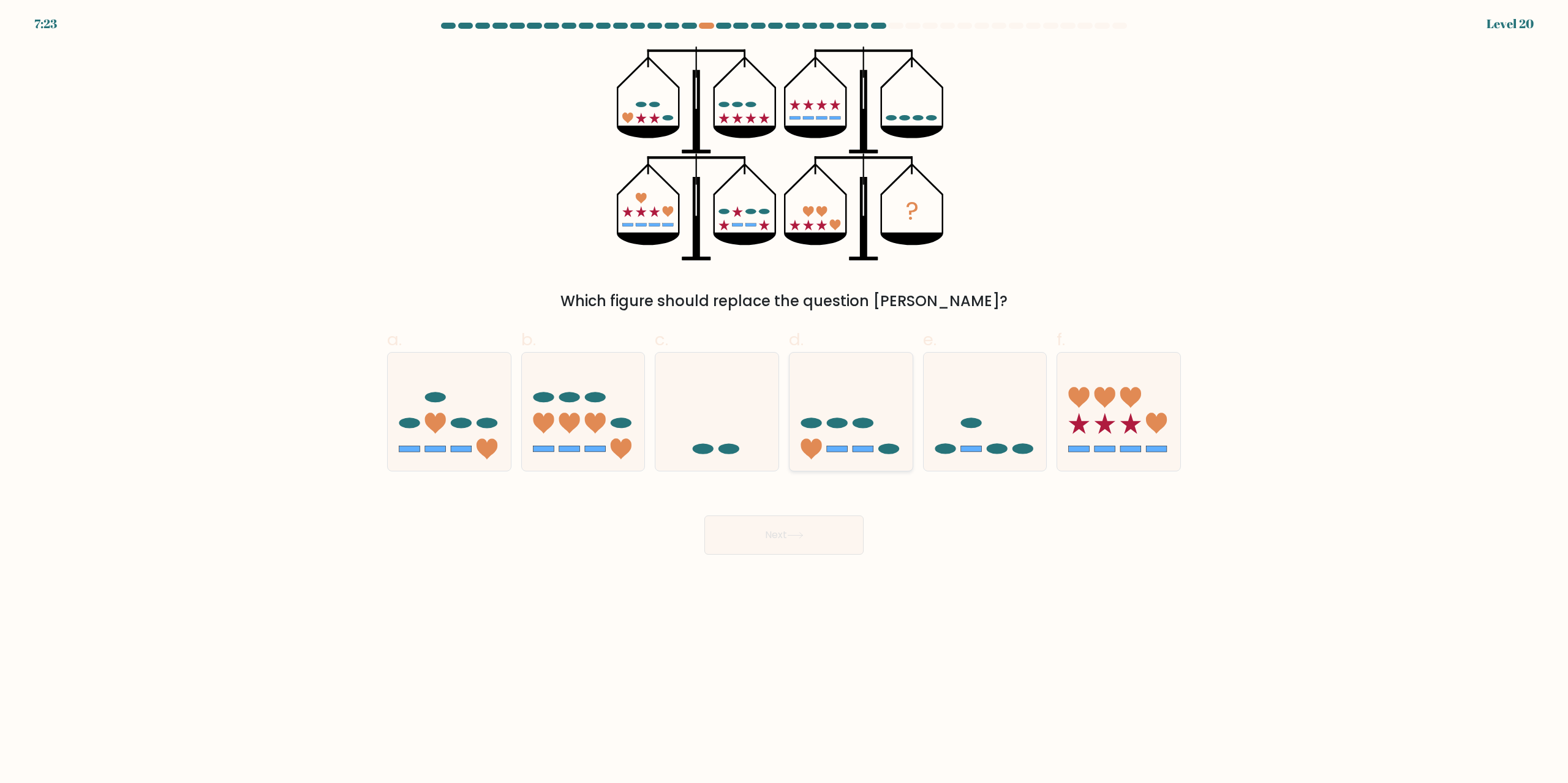
click at [834, 422] on ellipse at bounding box center [837, 423] width 21 height 11
click at [785, 400] on input "d." at bounding box center [784, 396] width 1 height 8
radio input "true"
click at [793, 526] on button "Next" at bounding box center [784, 535] width 159 height 39
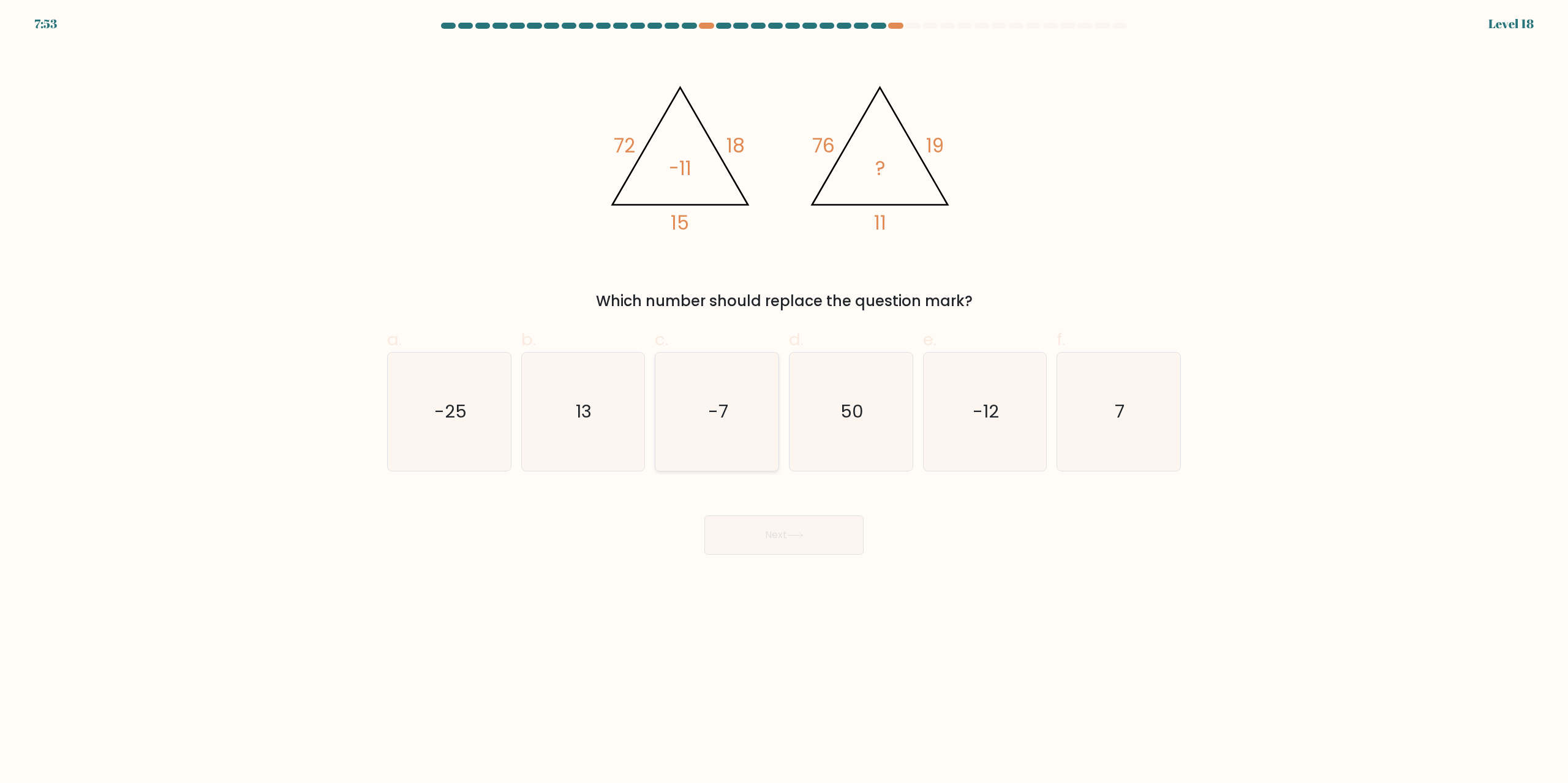
click at [728, 397] on icon "-7" at bounding box center [717, 412] width 119 height 118
click at [784, 397] on input "c. -7" at bounding box center [784, 396] width 1 height 8
radio input "true"
click at [795, 535] on icon at bounding box center [795, 535] width 17 height 7
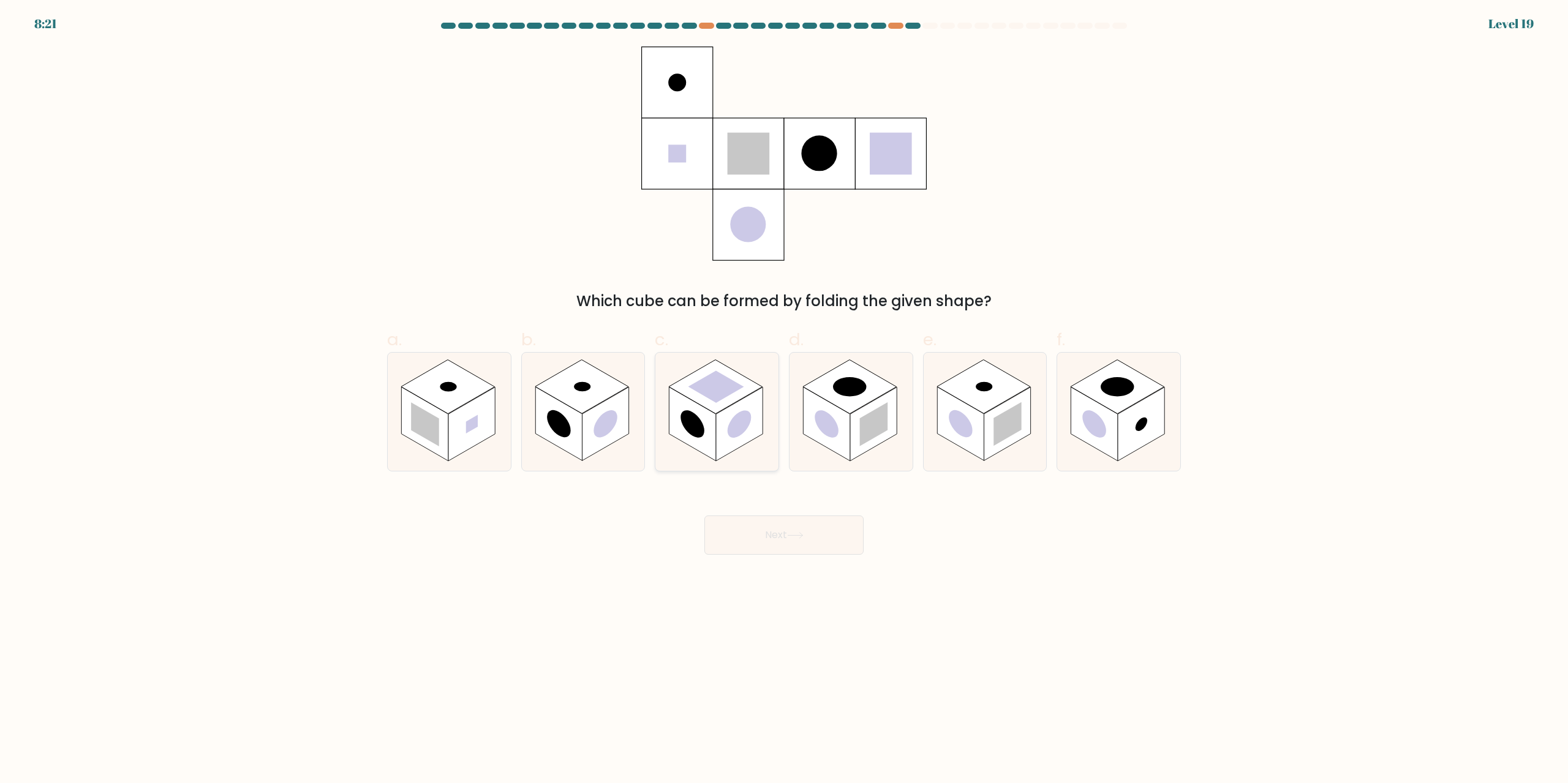
click at [686, 417] on circle at bounding box center [693, 424] width 24 height 37
click at [784, 400] on input "c." at bounding box center [784, 396] width 1 height 8
radio input "true"
click at [789, 525] on button "Next" at bounding box center [784, 535] width 159 height 39
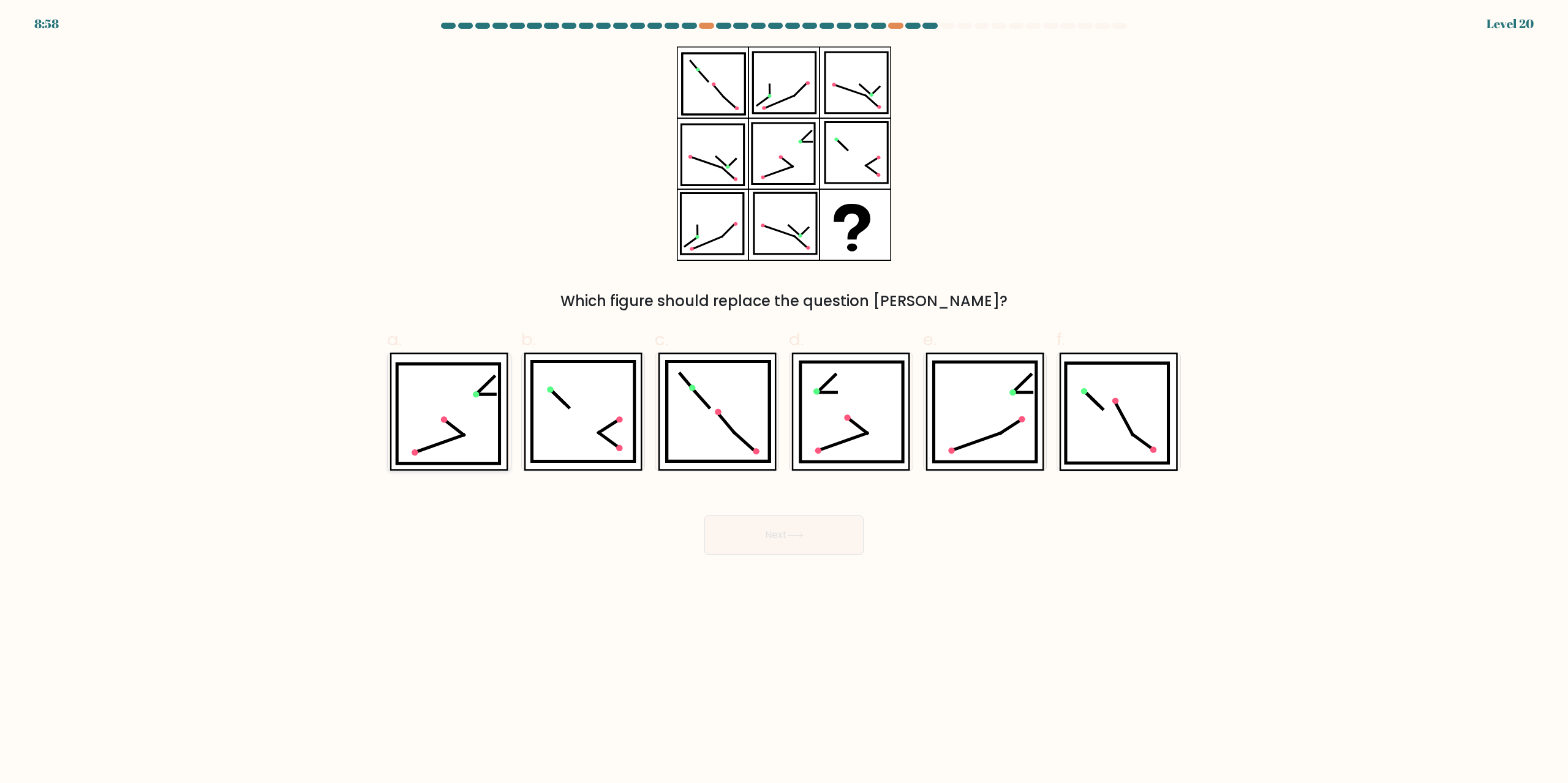
click at [475, 414] on icon at bounding box center [449, 414] width 103 height 100
click at [784, 400] on input "a." at bounding box center [784, 396] width 1 height 8
radio input "true"
click at [771, 521] on button "Next" at bounding box center [784, 535] width 159 height 39
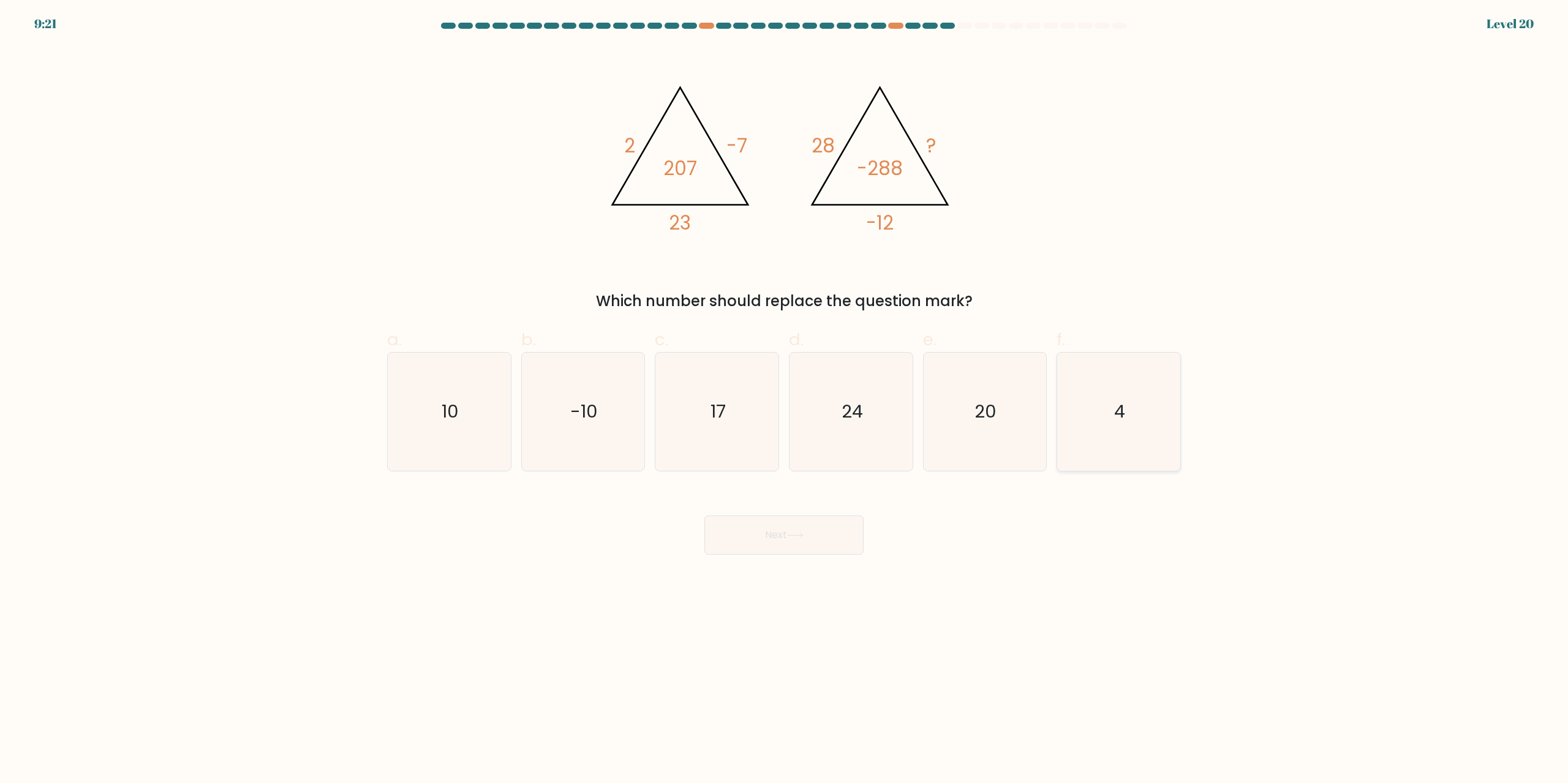
click at [1124, 401] on text "4" at bounding box center [1120, 412] width 11 height 25
click at [785, 400] on input "f. 4" at bounding box center [784, 396] width 1 height 8
radio input "true"
click at [822, 537] on button "Next" at bounding box center [784, 535] width 159 height 39
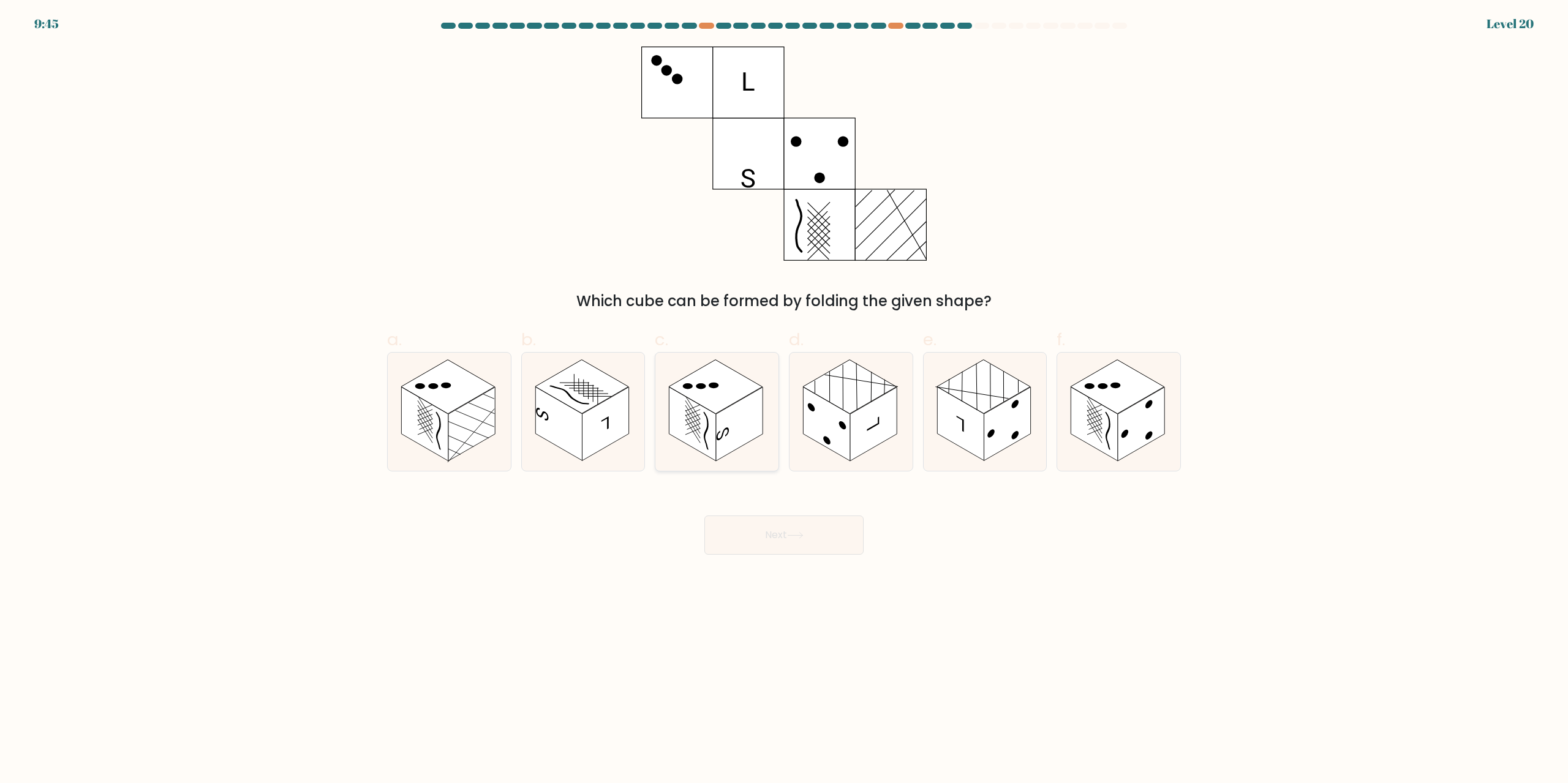
click at [715, 420] on rect at bounding box center [693, 424] width 47 height 74
click at [784, 400] on input "c." at bounding box center [784, 396] width 1 height 8
radio input "true"
click at [782, 535] on button "Next" at bounding box center [784, 535] width 159 height 39
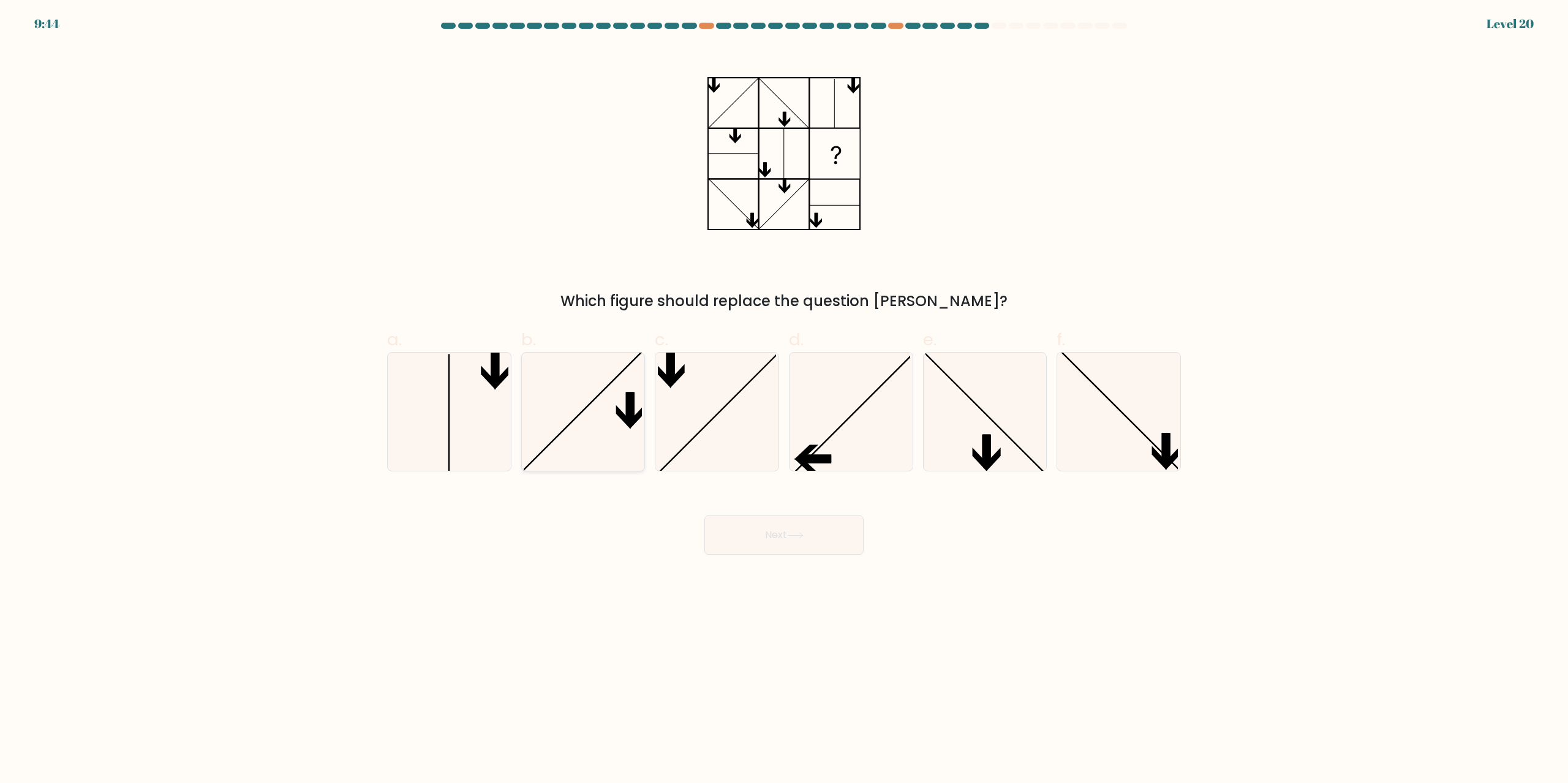
click at [615, 410] on icon at bounding box center [582, 412] width 119 height 118
click at [784, 400] on input "b." at bounding box center [784, 396] width 1 height 8
radio input "true"
click at [773, 543] on button "Next" at bounding box center [784, 535] width 159 height 39
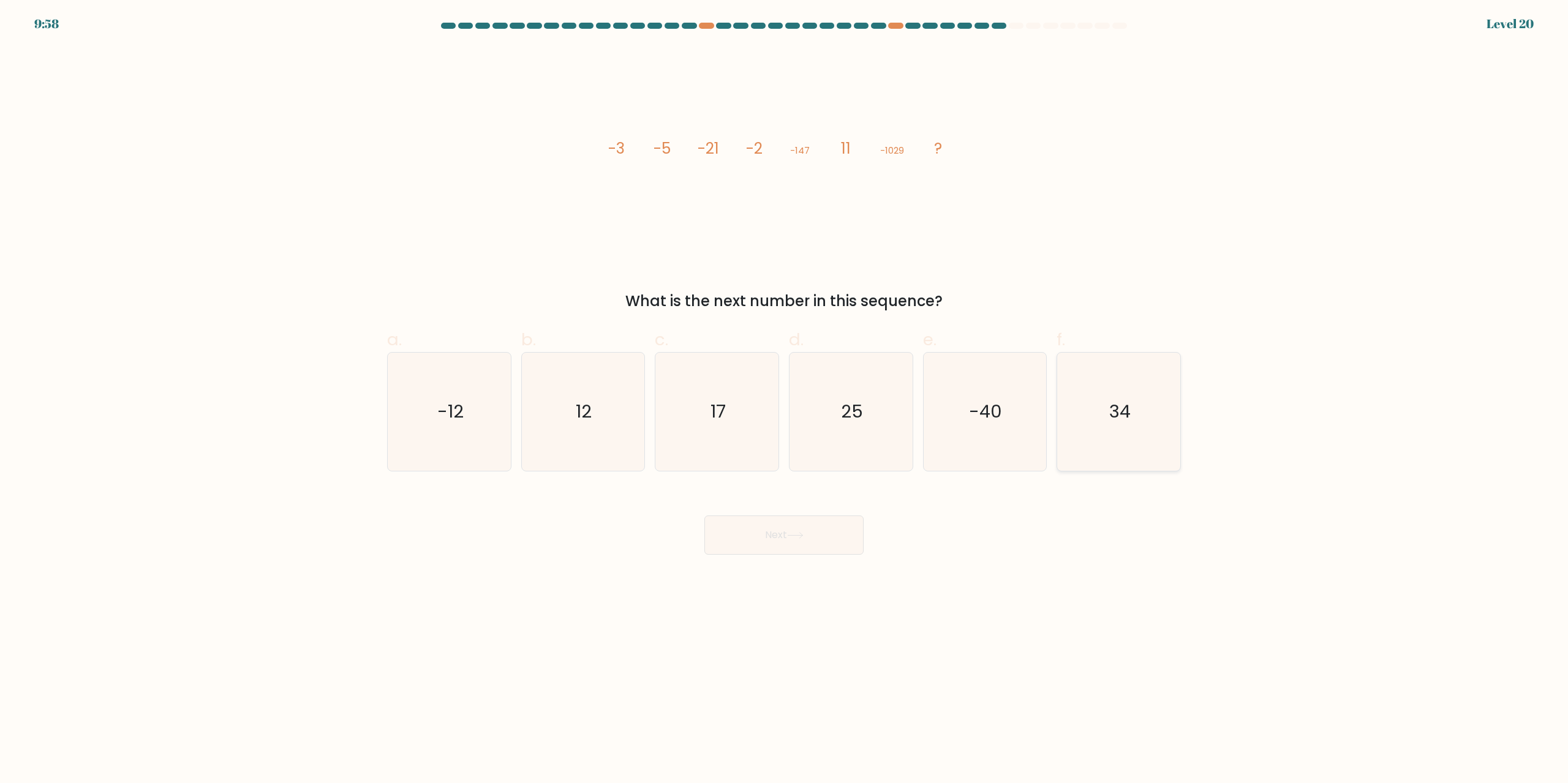
drag, startPoint x: 1173, startPoint y: 415, endPoint x: 1148, endPoint y: 416, distance: 25.0
click at [1172, 415] on icon "34" at bounding box center [1119, 412] width 119 height 118
click at [785, 400] on input "f. 34" at bounding box center [784, 396] width 1 height 8
radio input "true"
click at [860, 529] on button "Next" at bounding box center [784, 535] width 159 height 39
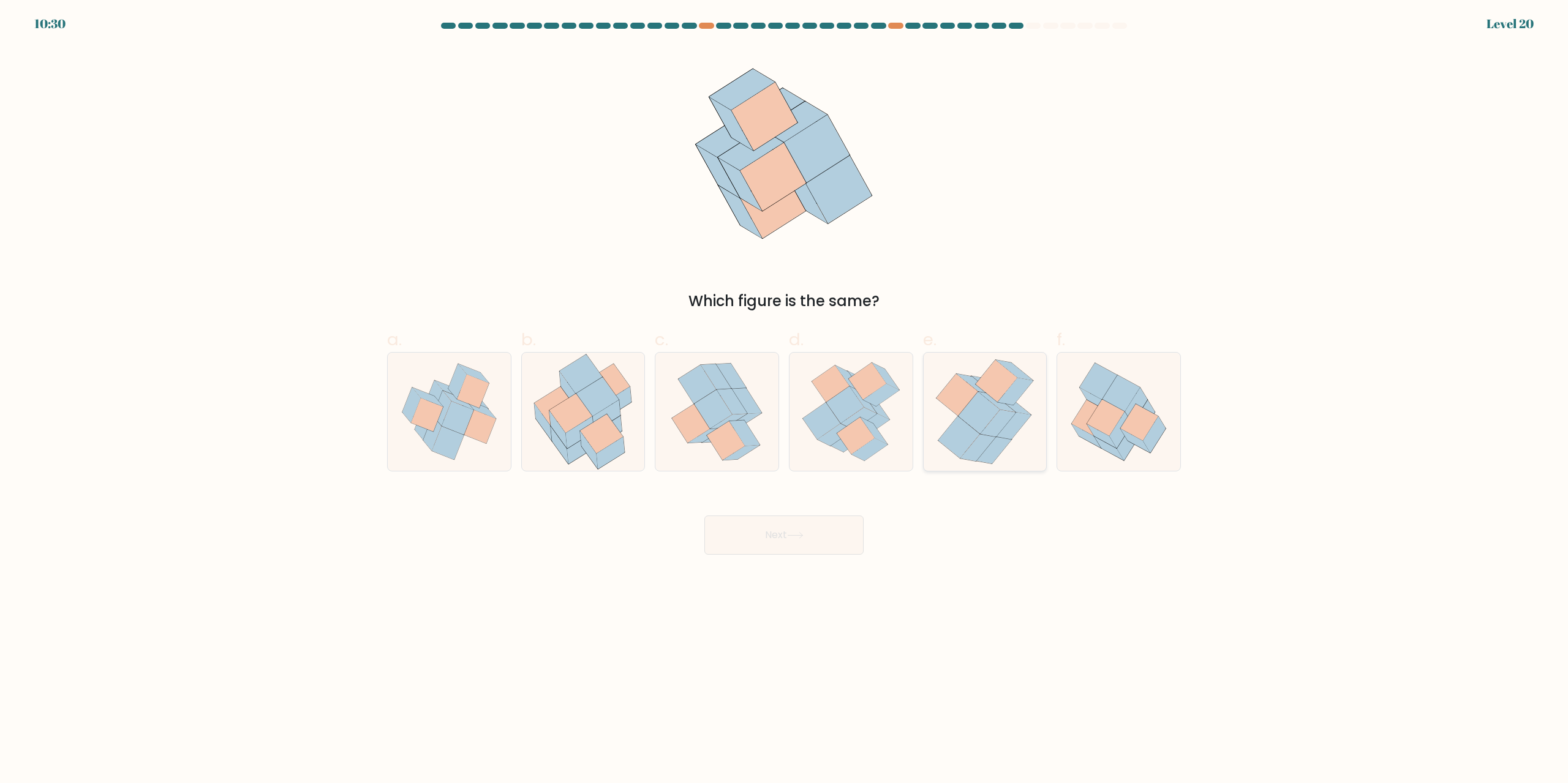
click at [986, 406] on icon at bounding box center [979, 413] width 42 height 42
click at [785, 400] on input "e." at bounding box center [784, 396] width 1 height 8
radio input "true"
click at [826, 527] on button "Next" at bounding box center [784, 535] width 159 height 39
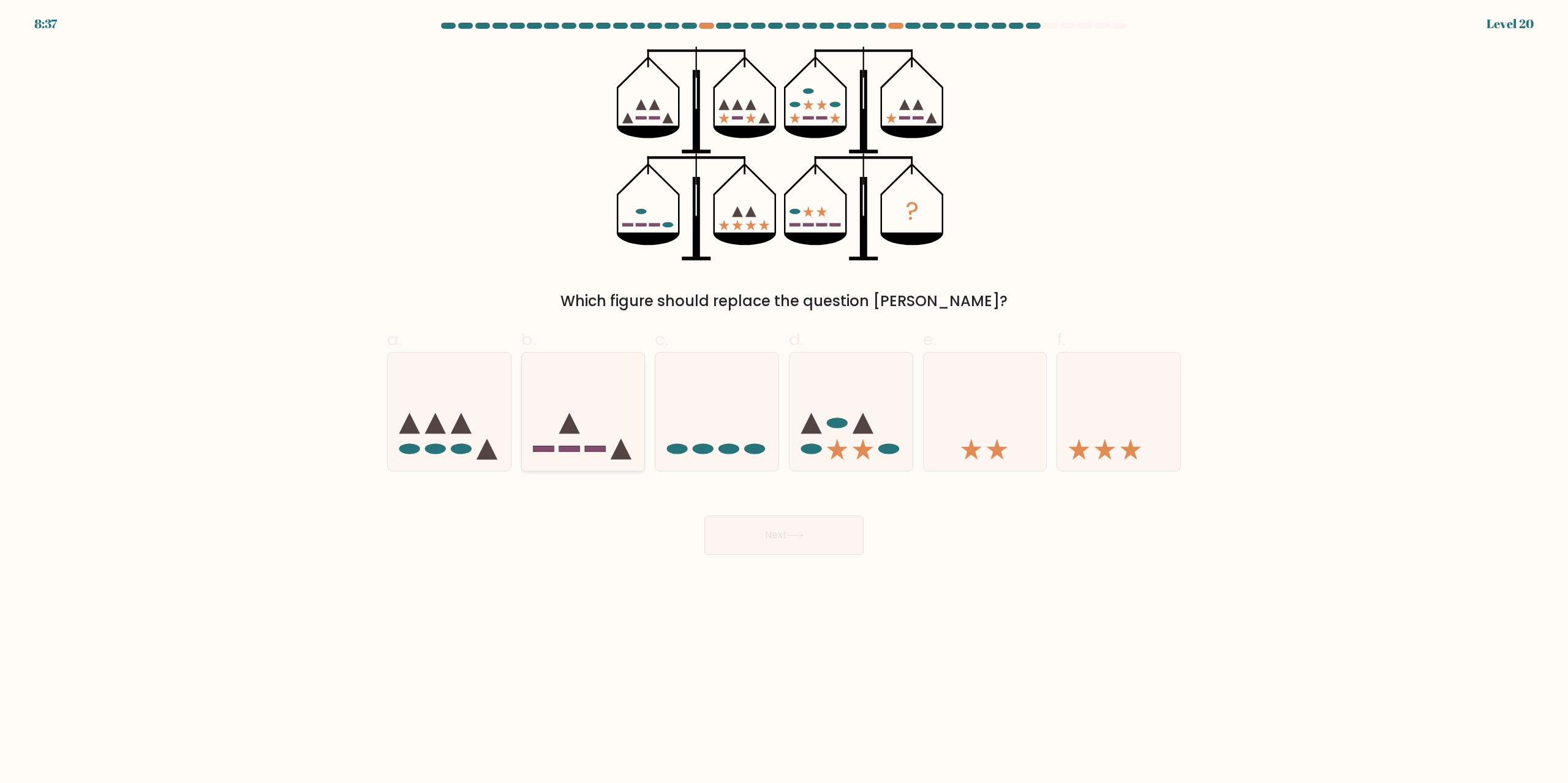
click at [568, 378] on icon at bounding box center [584, 412] width 123 height 102
click at [784, 392] on input "b." at bounding box center [784, 396] width 1 height 8
radio input "true"
click at [735, 529] on button "Next" at bounding box center [784, 535] width 159 height 39
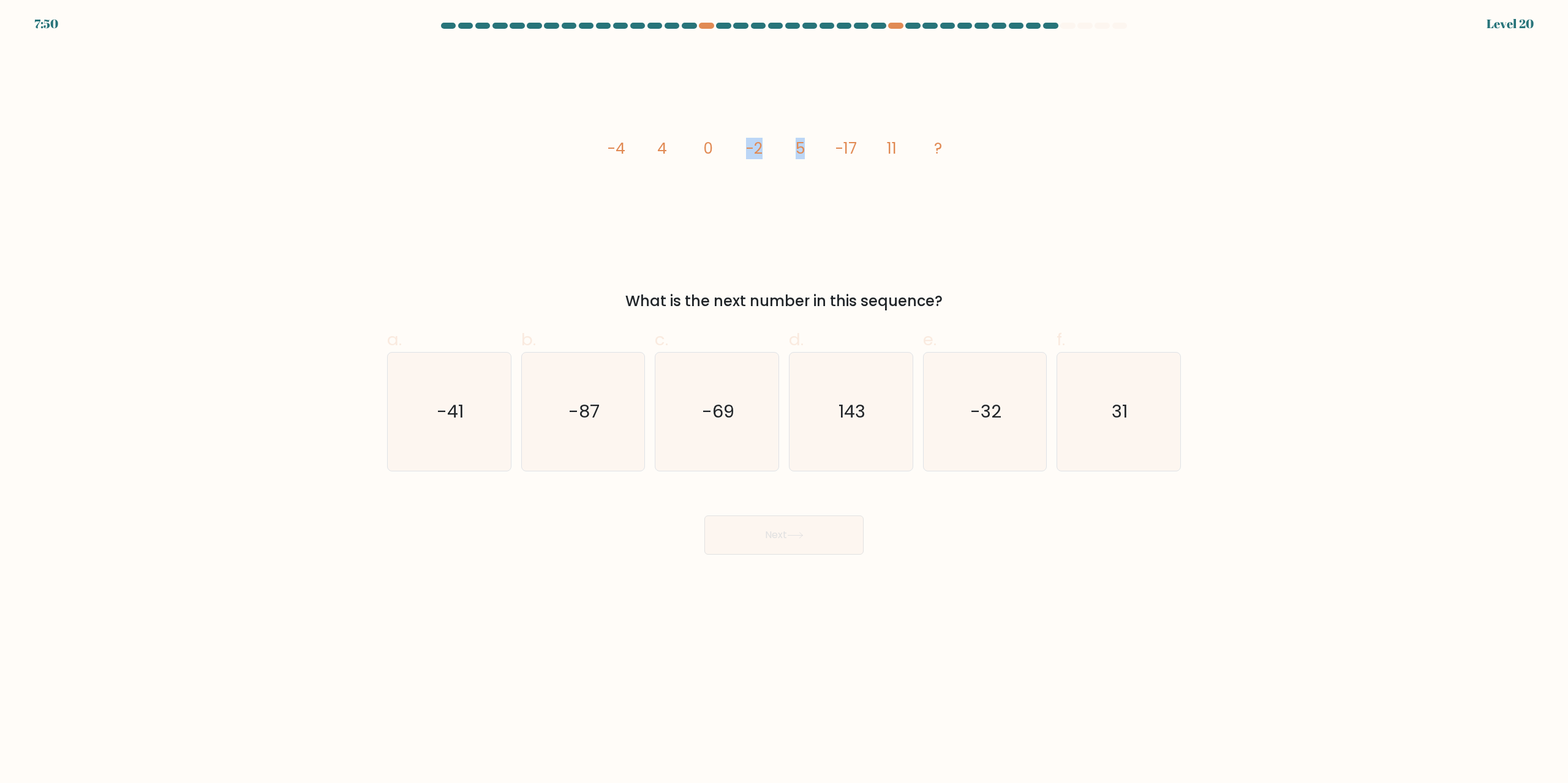
drag, startPoint x: 749, startPoint y: 151, endPoint x: 809, endPoint y: 148, distance: 60.1
click at [809, 148] on icon "image/svg+xml -4 4 0 -2 5 -17 11 ?" at bounding box center [784, 154] width 368 height 214
click at [846, 225] on icon "image/svg+xml -4 4 0 -2 5 -17 11 ?" at bounding box center [784, 154] width 368 height 214
drag, startPoint x: 795, startPoint y: 141, endPoint x: 878, endPoint y: 155, distance: 84.2
click at [874, 148] on icon "image/svg+xml -4 4 0 -2 5 -17 11 ?" at bounding box center [784, 154] width 368 height 214
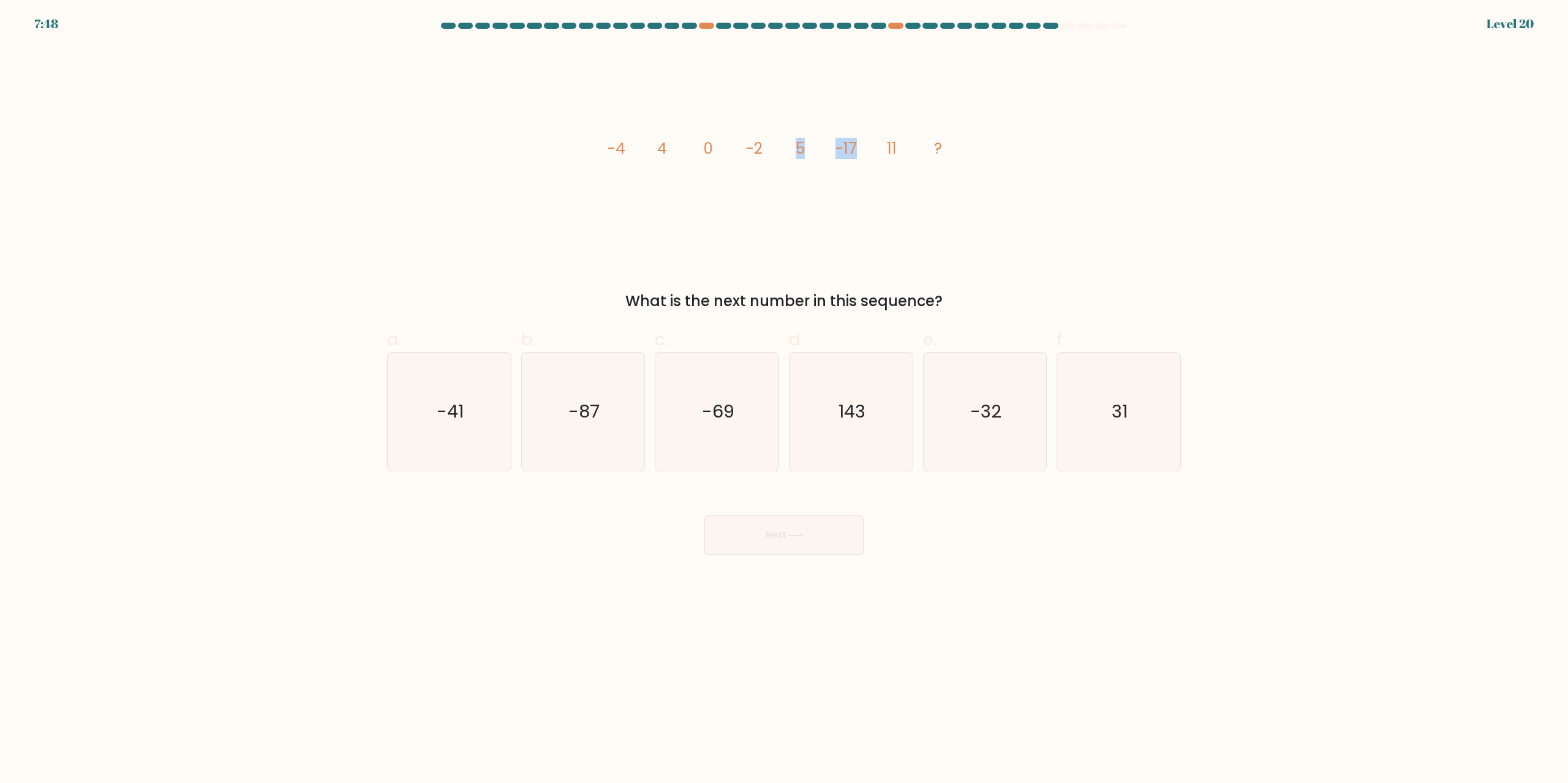
click at [855, 248] on icon "image/svg+xml -4 4 0 -2 5 -17 11 ?" at bounding box center [784, 154] width 368 height 214
drag, startPoint x: 746, startPoint y: 152, endPoint x: 799, endPoint y: 142, distance: 53.9
click at [799, 142] on g "-4 4 0 -2 5 -17 11 ?" at bounding box center [775, 149] width 335 height 21
drag, startPoint x: 817, startPoint y: 145, endPoint x: 849, endPoint y: 147, distance: 32.1
click at [849, 147] on g "-4 4 0 -2 5 -17 11 ?" at bounding box center [775, 149] width 335 height 21
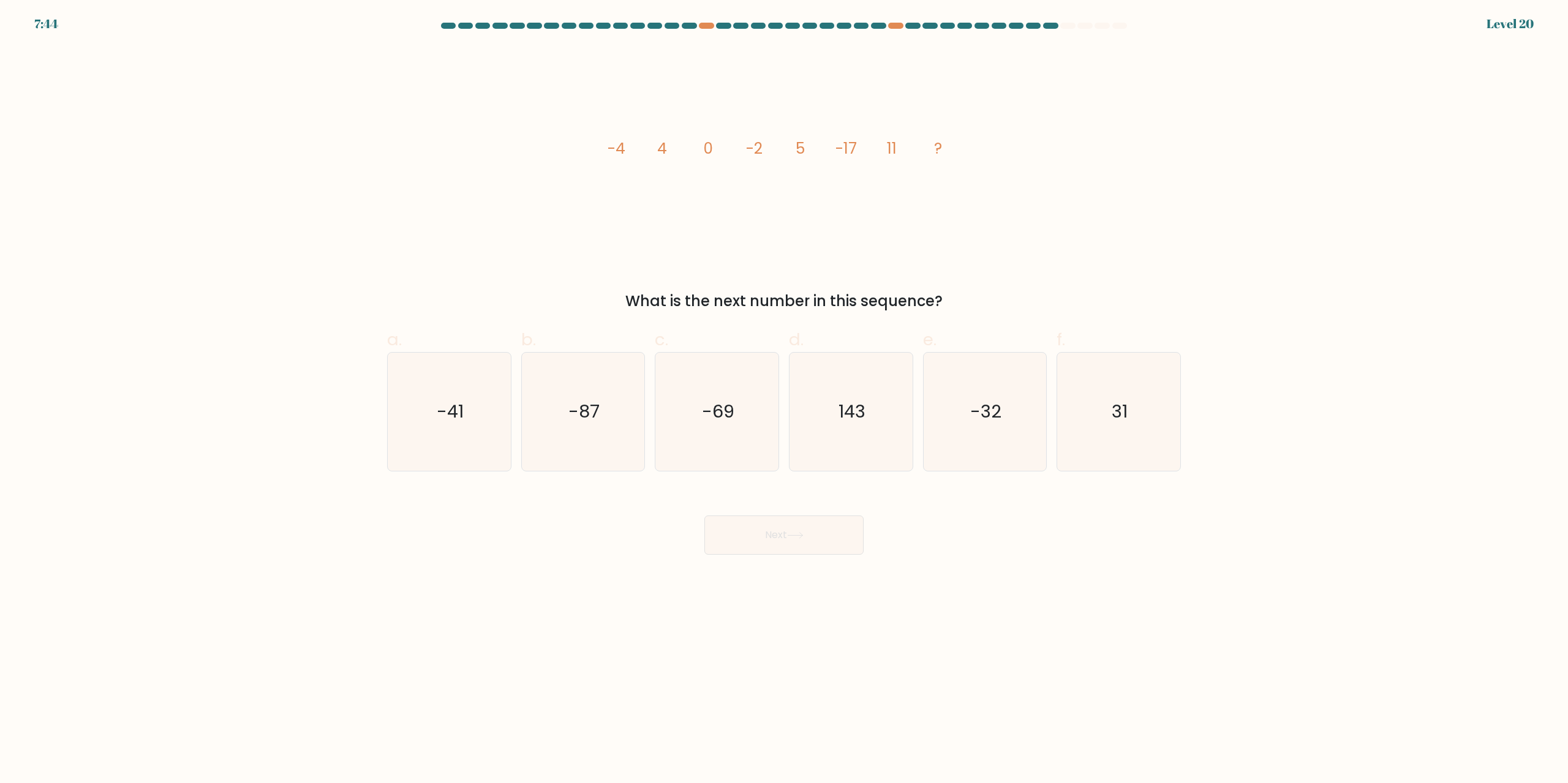
click at [886, 200] on icon "image/svg+xml -4 4 0 -2 5 -17 11 ?" at bounding box center [784, 154] width 368 height 214
drag, startPoint x: 838, startPoint y: 145, endPoint x: 909, endPoint y: 144, distance: 71.0
click at [909, 144] on icon "image/svg+xml -4 4 0 -2 5 -17 11 ?" at bounding box center [784, 154] width 368 height 214
click at [913, 256] on icon "image/svg+xml -4 4 0 -2 5 -17 11 ?" at bounding box center [784, 154] width 368 height 214
click at [976, 412] on text "-32" at bounding box center [986, 412] width 31 height 25
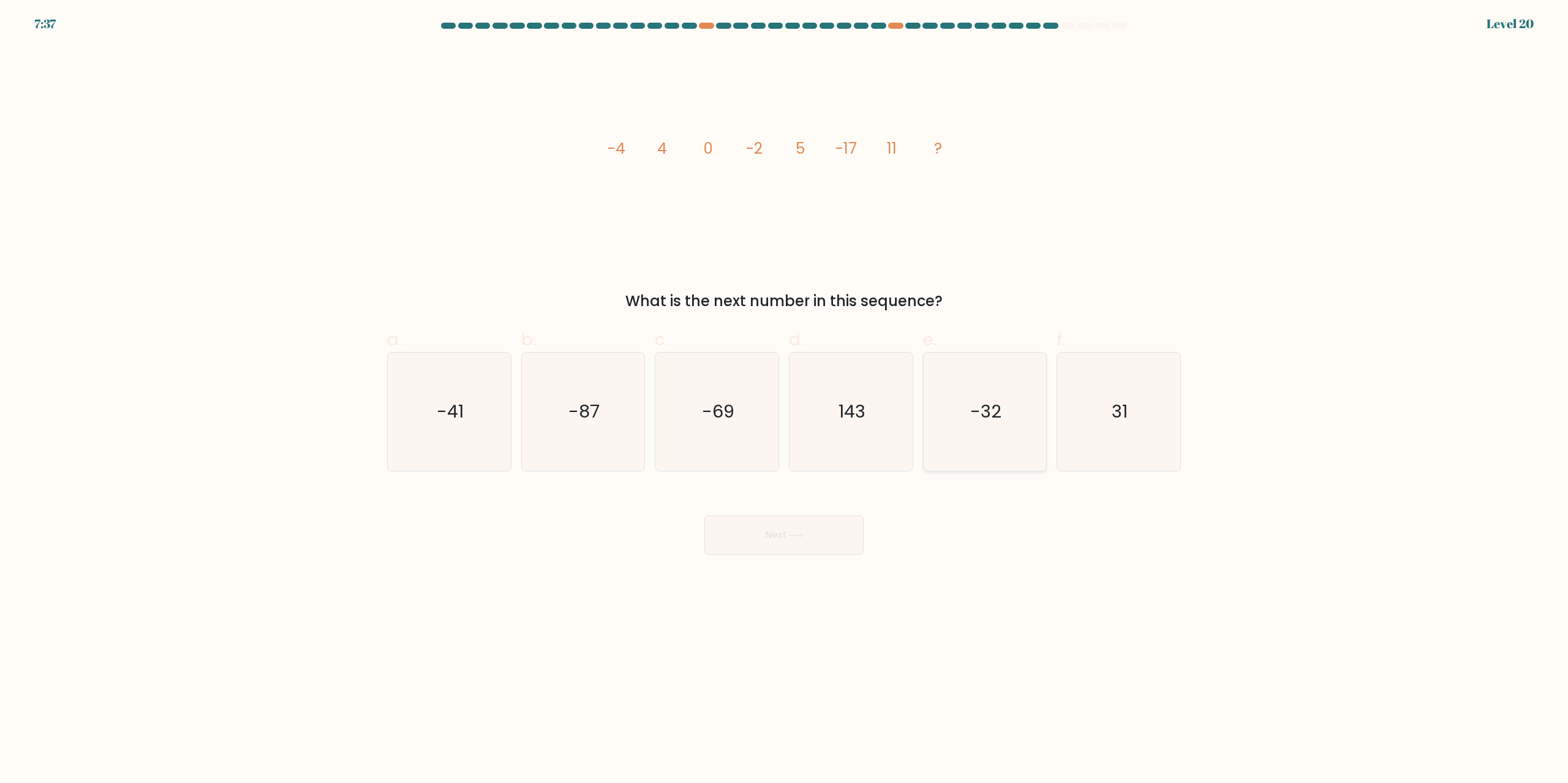
click at [785, 400] on input "e. -32" at bounding box center [784, 396] width 1 height 8
radio input "true"
click at [825, 527] on button "Next" at bounding box center [784, 535] width 159 height 39
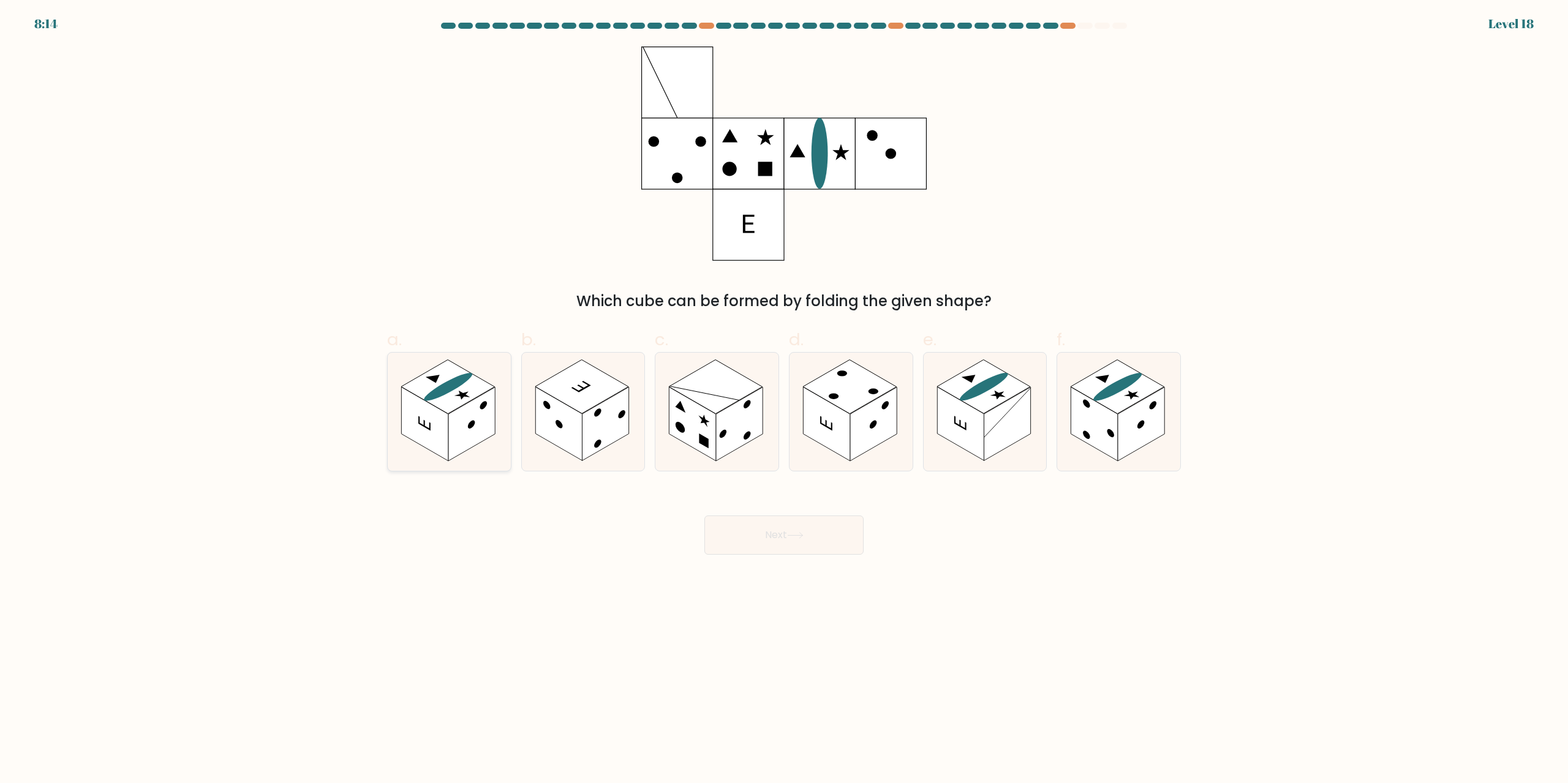
click at [469, 410] on rect at bounding box center [472, 424] width 47 height 74
click at [784, 400] on input "a." at bounding box center [784, 396] width 1 height 8
radio input "true"
click at [752, 534] on button "Next" at bounding box center [784, 535] width 159 height 39
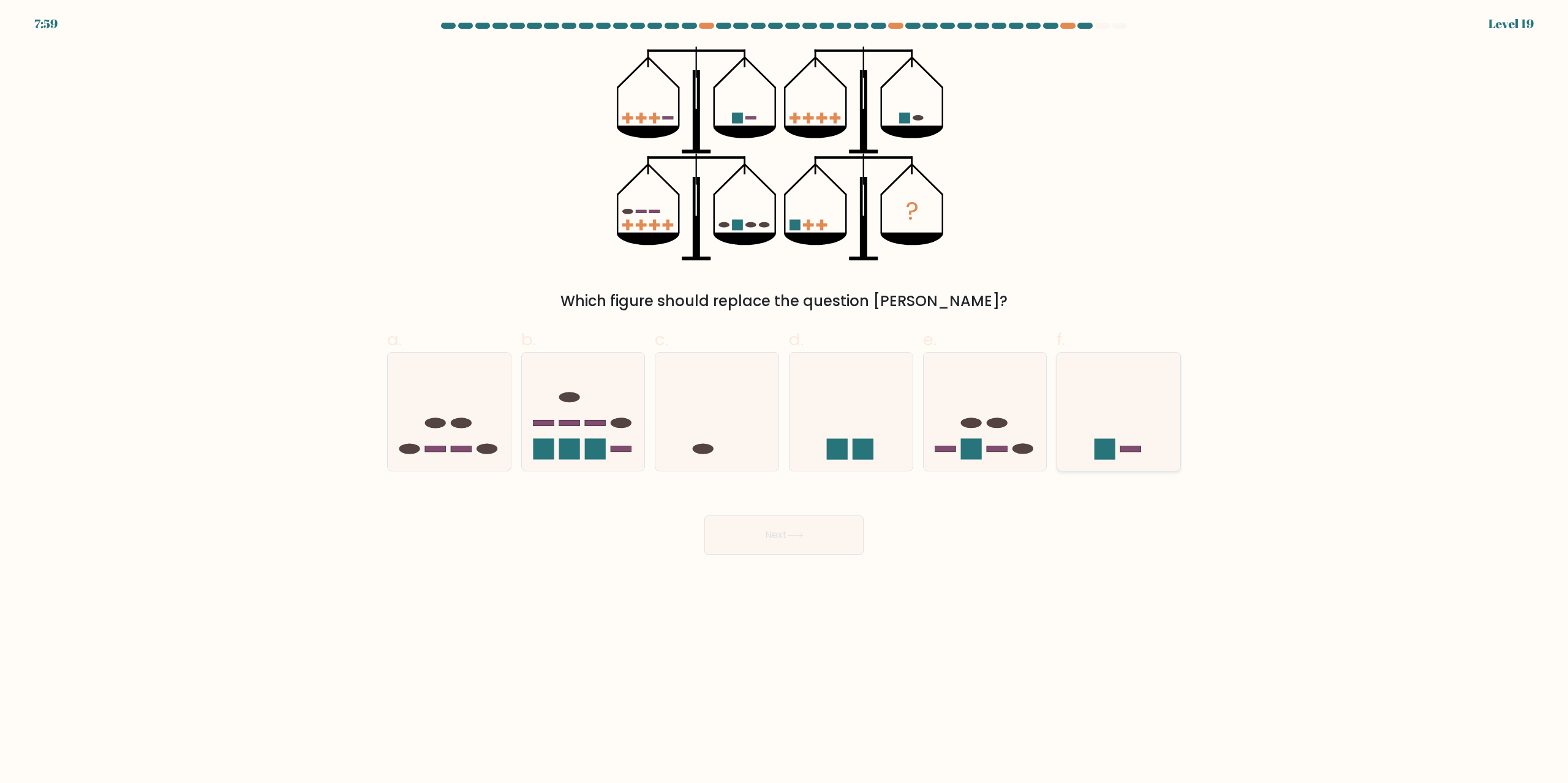
click at [1115, 406] on icon at bounding box center [1119, 412] width 123 height 102
click at [785, 400] on input "f." at bounding box center [784, 396] width 1 height 8
radio input "true"
click at [828, 556] on body "7:53 Level 19" at bounding box center [784, 392] width 1568 height 783
click at [829, 531] on button "Next" at bounding box center [784, 535] width 159 height 39
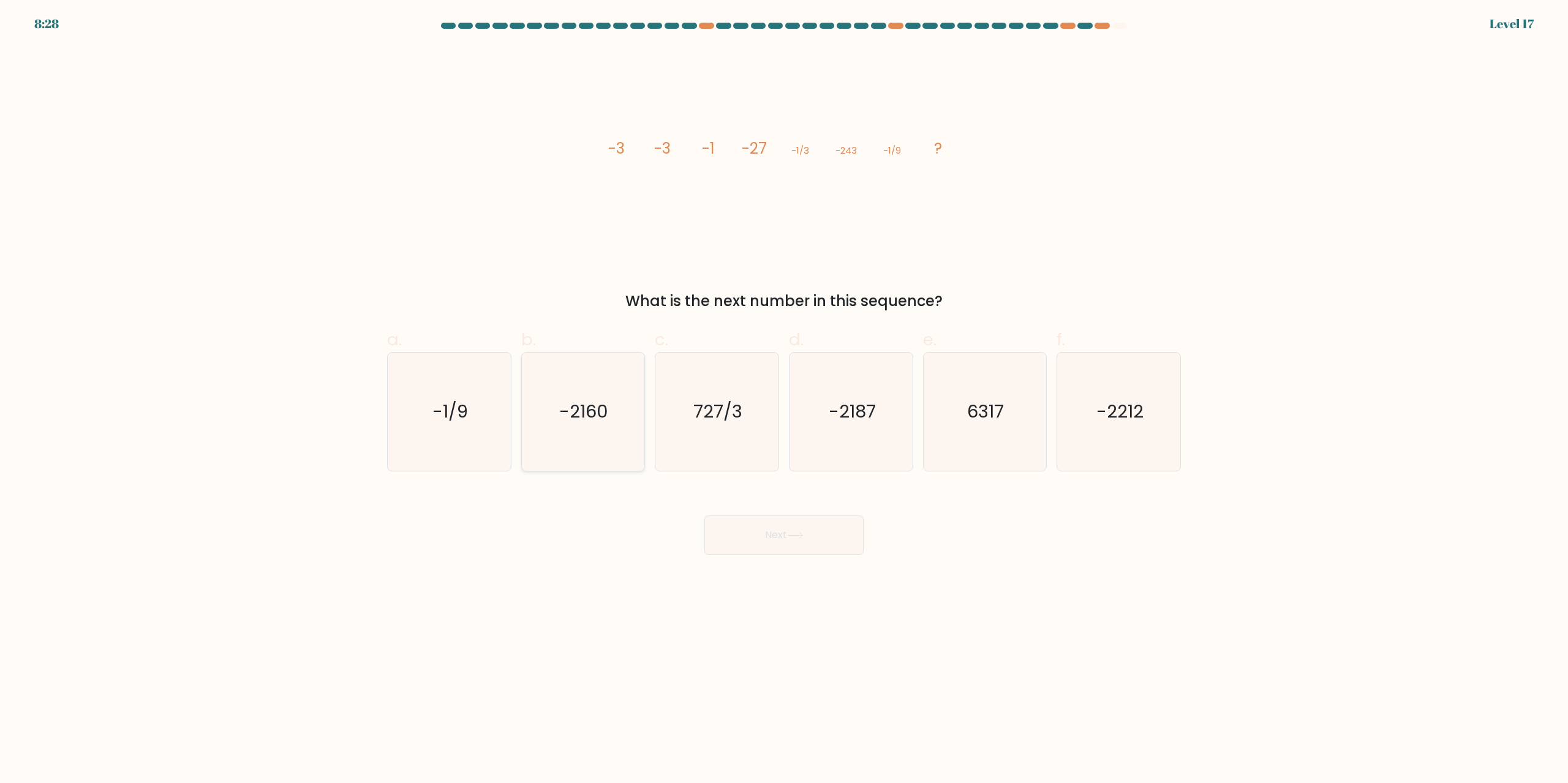
click at [613, 418] on icon "-2160" at bounding box center [582, 412] width 119 height 118
click at [784, 400] on input "b. -2160" at bounding box center [784, 396] width 1 height 8
radio input "true"
click at [747, 533] on button "Next" at bounding box center [784, 535] width 159 height 39
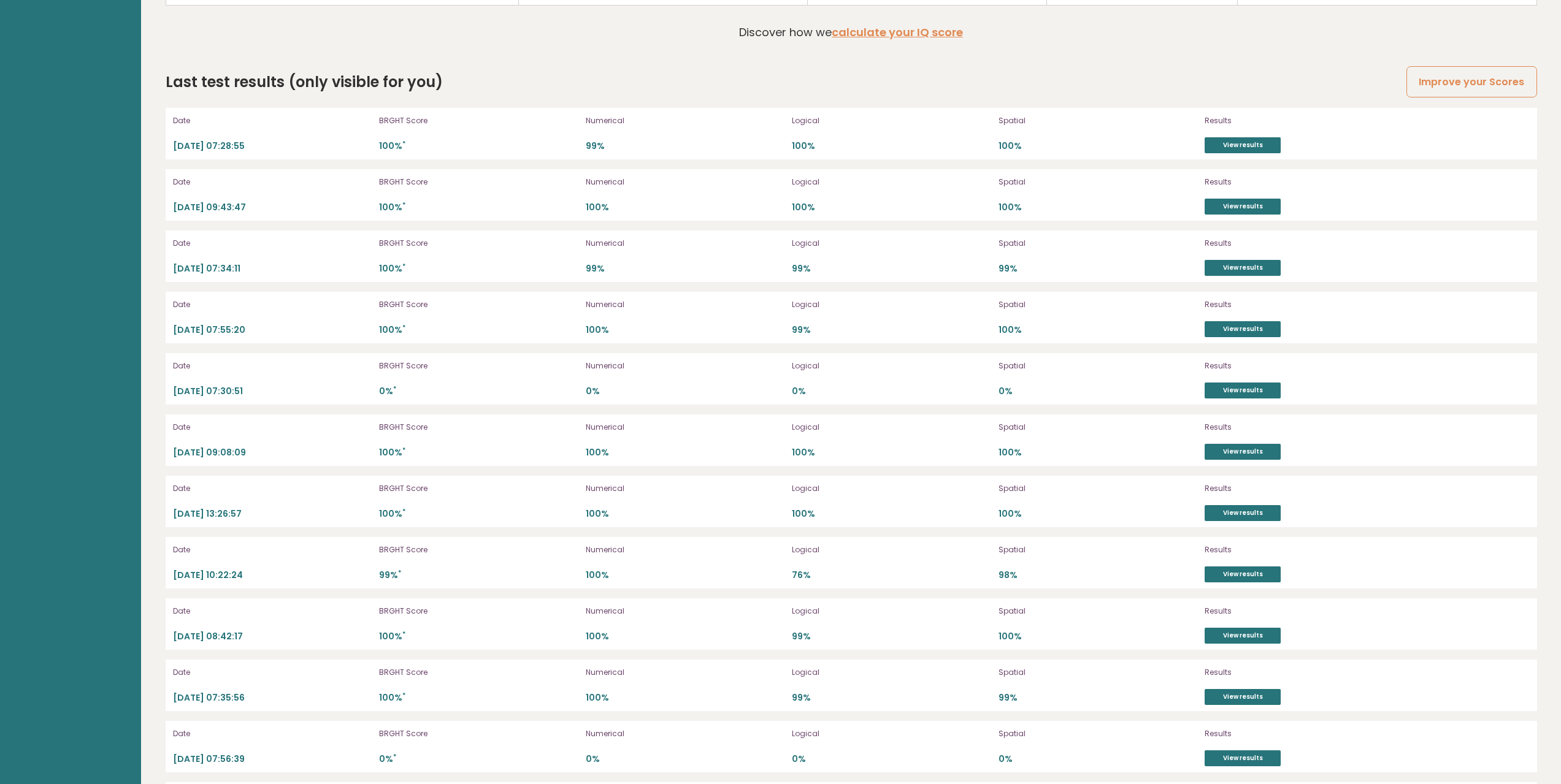
scroll to position [3801, 0]
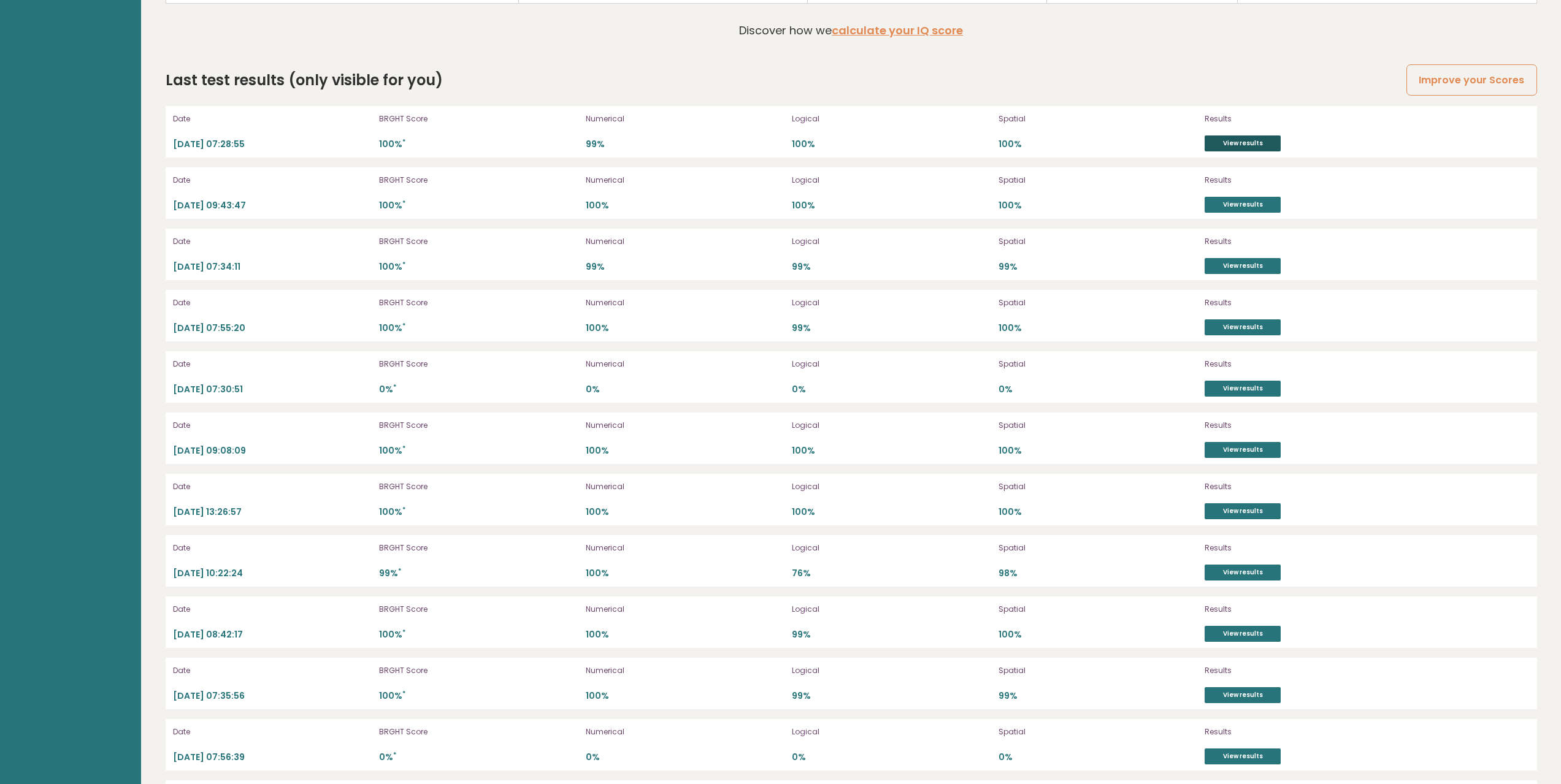
click at [1237, 145] on link "View results" at bounding box center [1242, 143] width 76 height 16
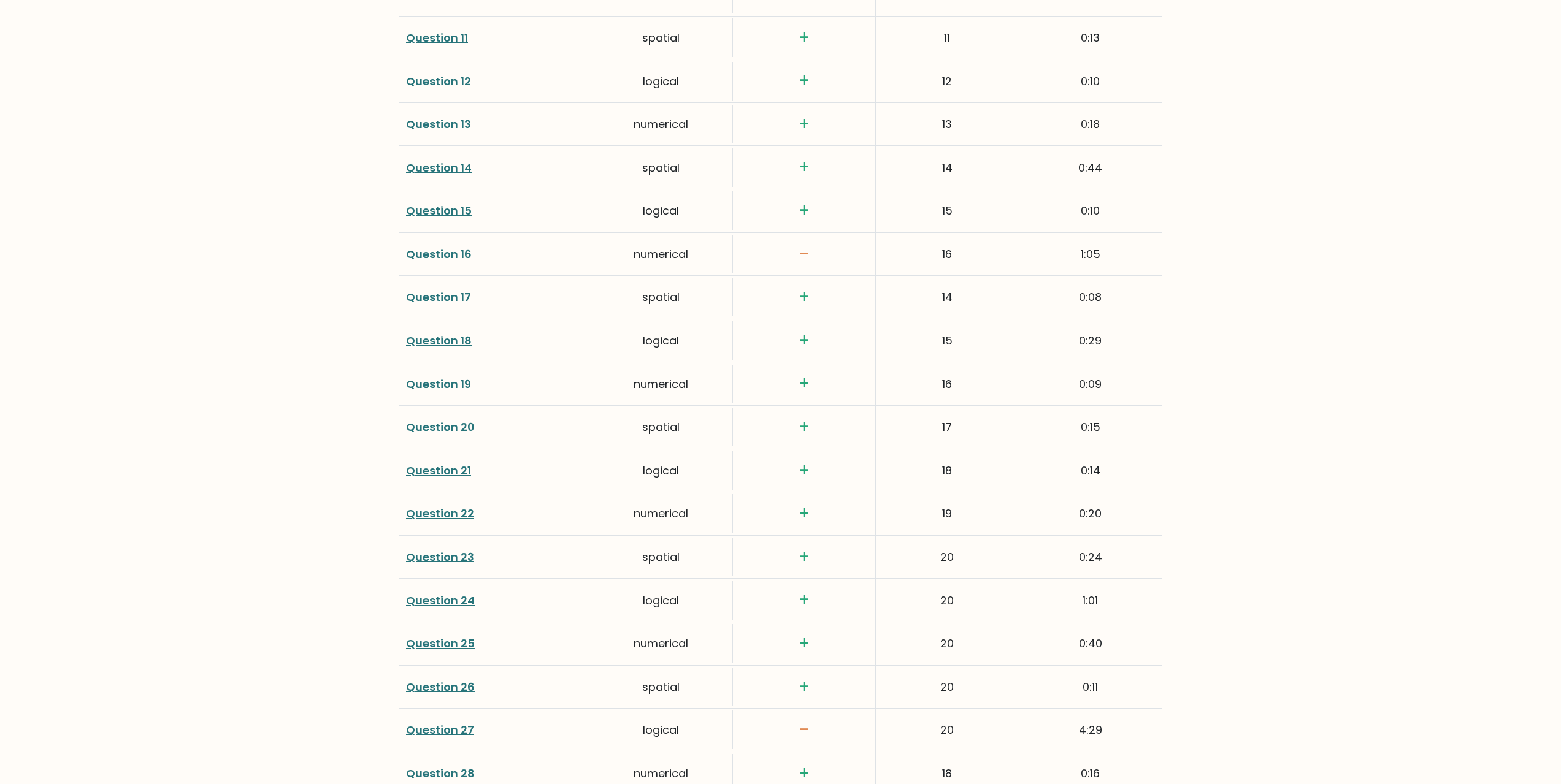
scroll to position [2146, 0]
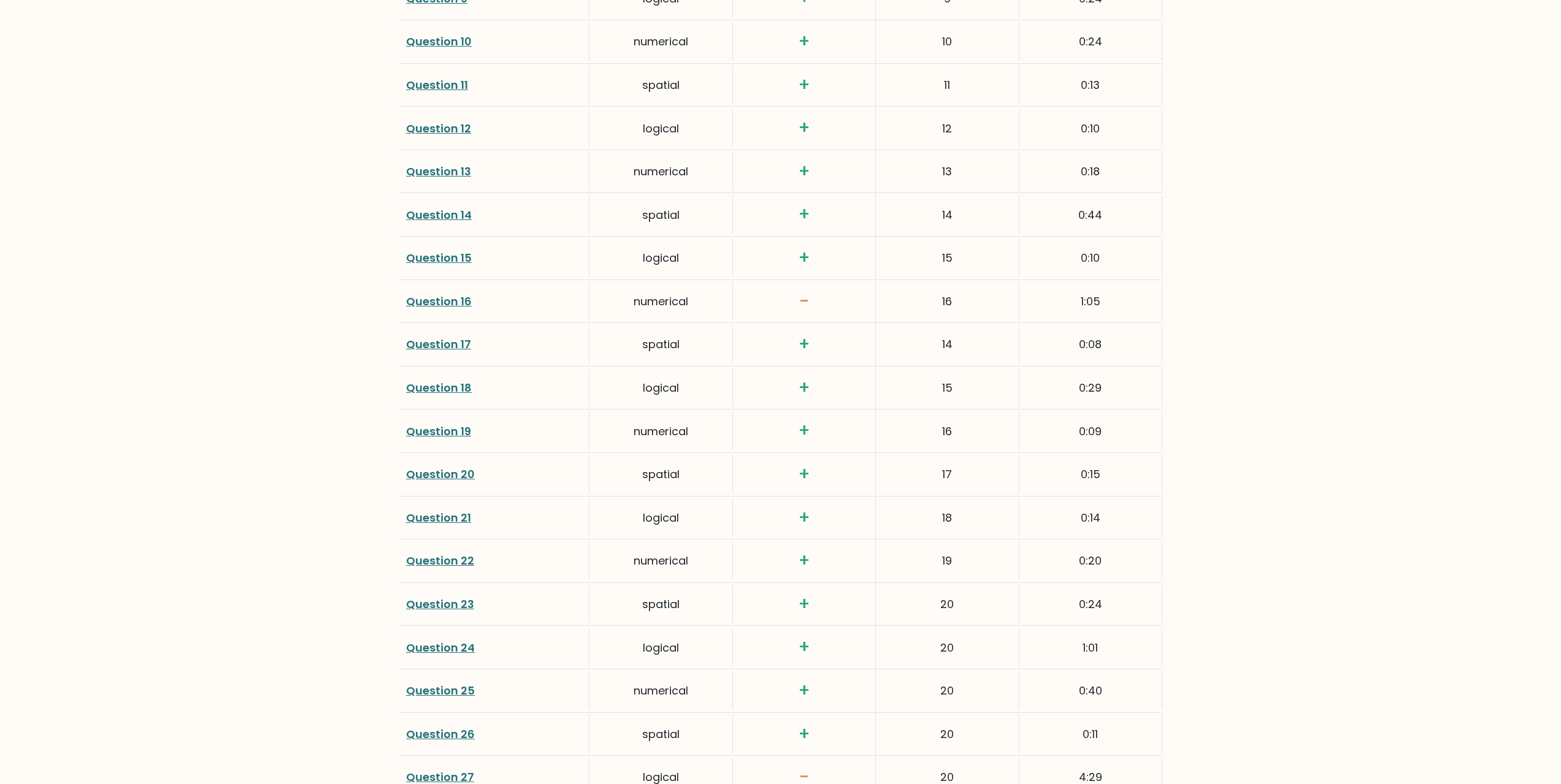
click at [438, 302] on link "Question 16" at bounding box center [439, 301] width 66 height 15
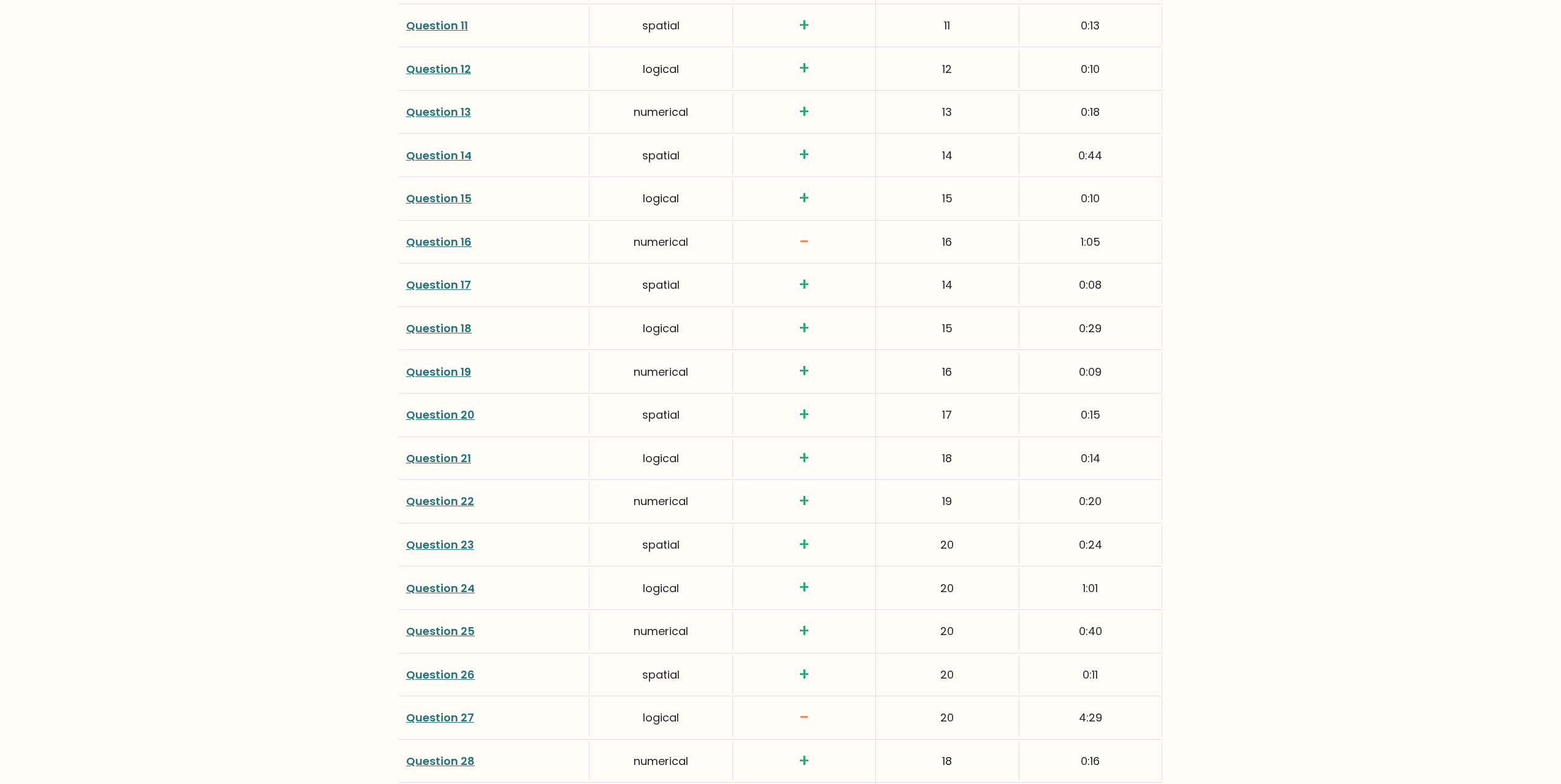
scroll to position [2207, 0]
click at [464, 712] on link "Question 27" at bounding box center [440, 716] width 68 height 15
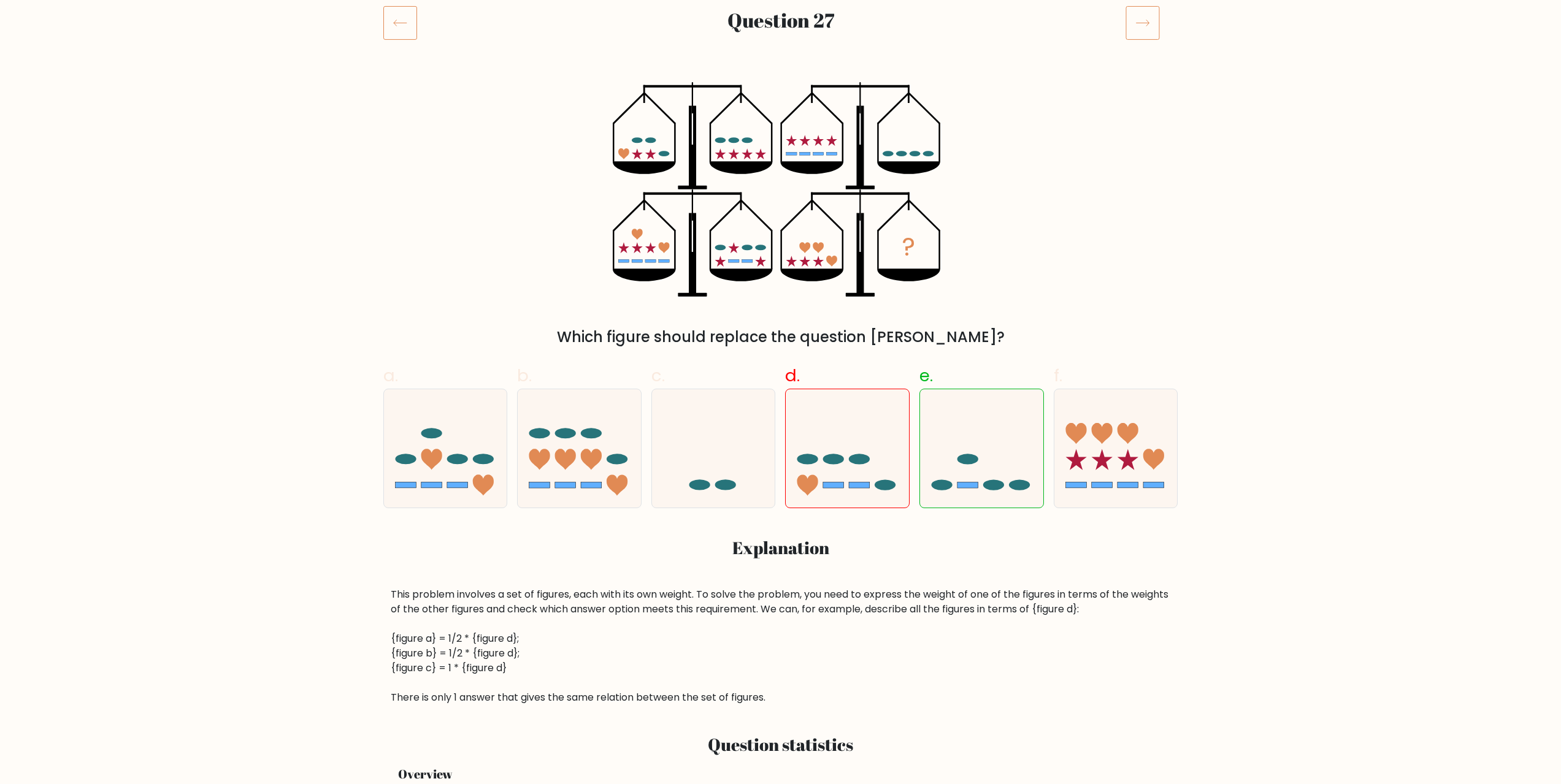
scroll to position [123, 0]
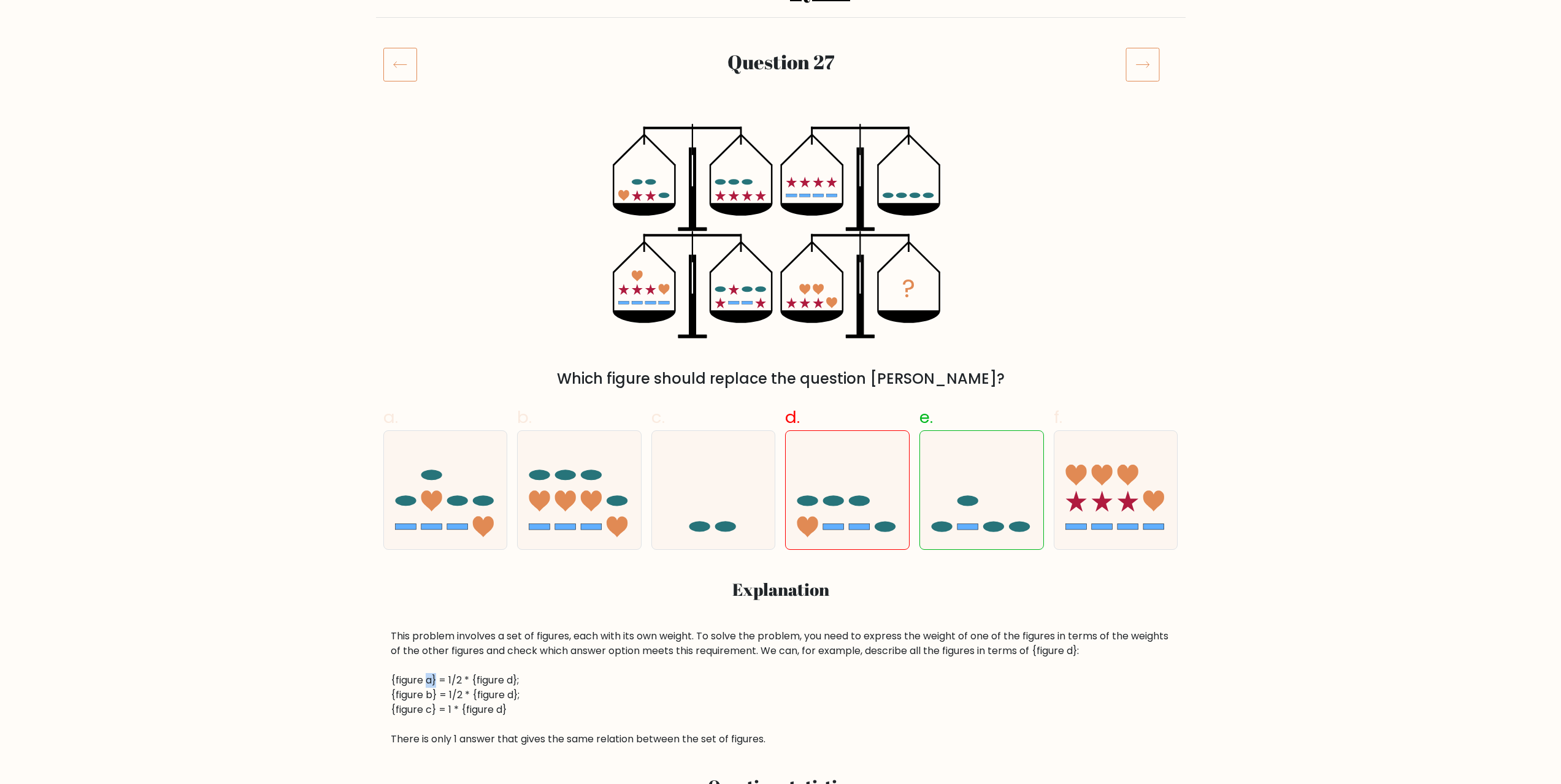
click at [436, 682] on div "This problem involves a set of figures, each with its own weight. To solve the …" at bounding box center [781, 688] width 780 height 118
click at [426, 681] on div "This problem involves a set of figures, each with its own weight. To solve the …" at bounding box center [781, 688] width 780 height 118
drag, startPoint x: 428, startPoint y: 679, endPoint x: 438, endPoint y: 678, distance: 10.0
click at [438, 678] on div "This problem involves a set of figures, each with its own weight. To solve the …" at bounding box center [781, 688] width 780 height 118
click at [433, 694] on div "This problem involves a set of figures, each with its own weight. To solve the …" at bounding box center [781, 688] width 780 height 118
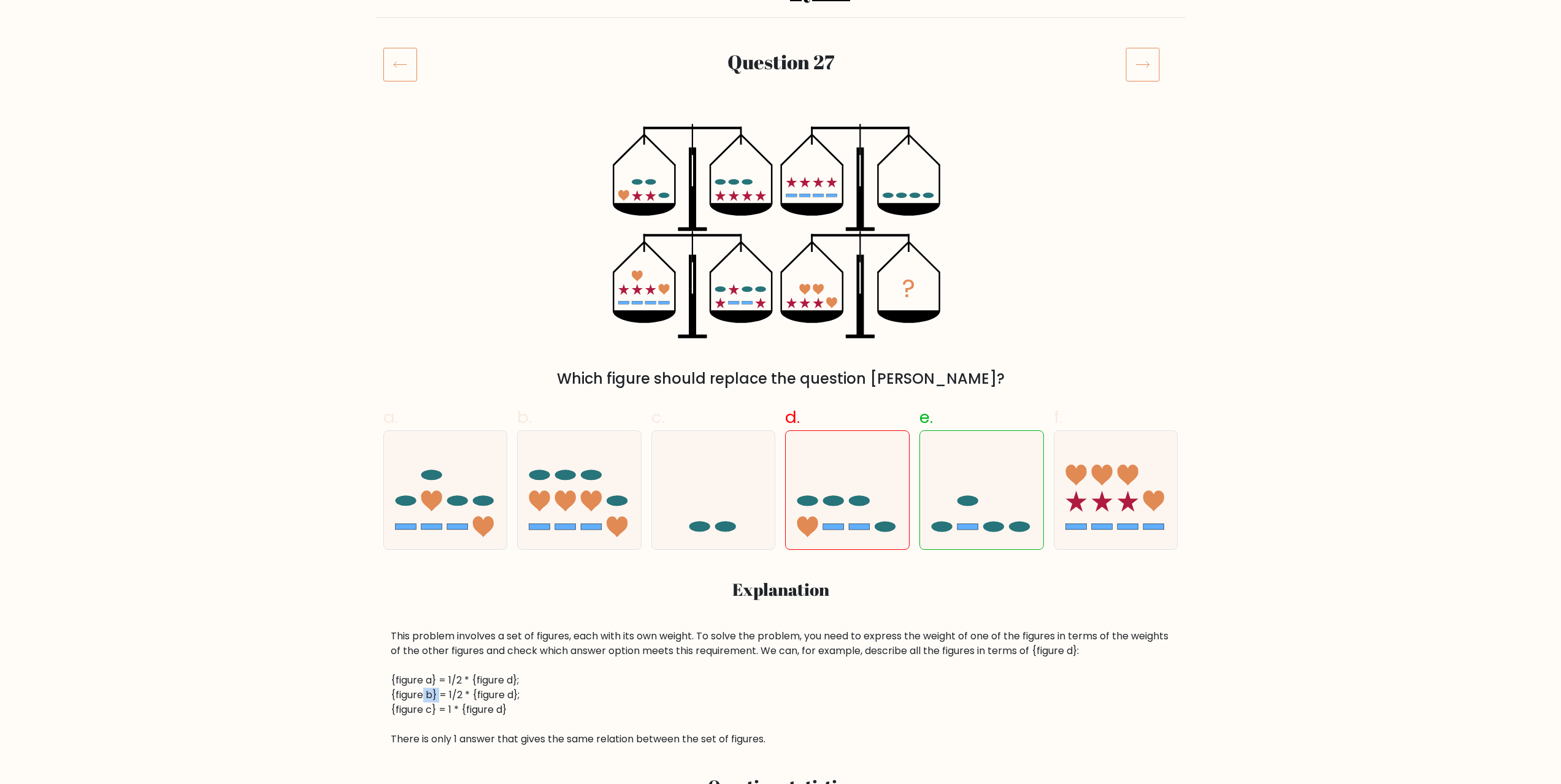
drag, startPoint x: 422, startPoint y: 698, endPoint x: 446, endPoint y: 713, distance: 28.3
click at [440, 697] on div "This problem involves a set of figures, each with its own weight. To solve the …" at bounding box center [781, 688] width 780 height 118
click at [582, 688] on div "This problem involves a set of figures, each with its own weight. To solve the …" at bounding box center [781, 688] width 780 height 118
click at [619, 702] on div "This problem involves a set of figures, each with its own weight. To solve the …" at bounding box center [781, 688] width 780 height 118
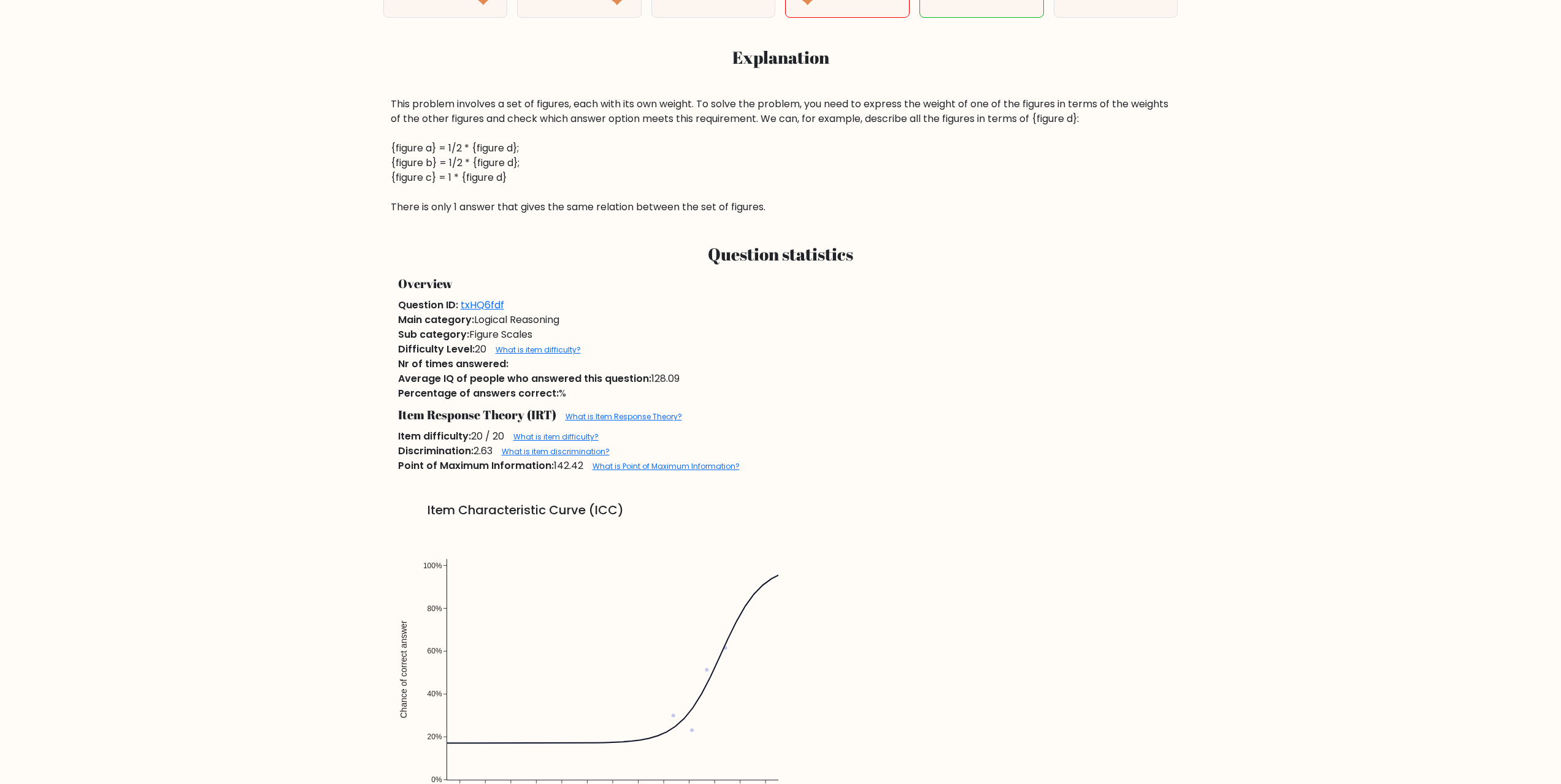
scroll to position [674, 0]
